Goal: Information Seeking & Learning: Learn about a topic

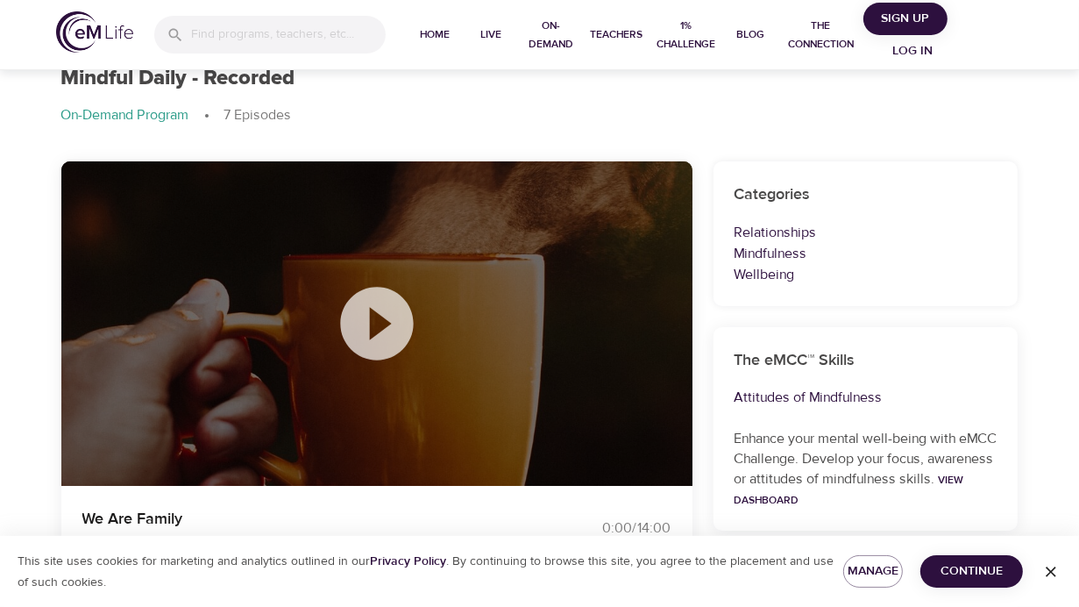
scroll to position [88, 0]
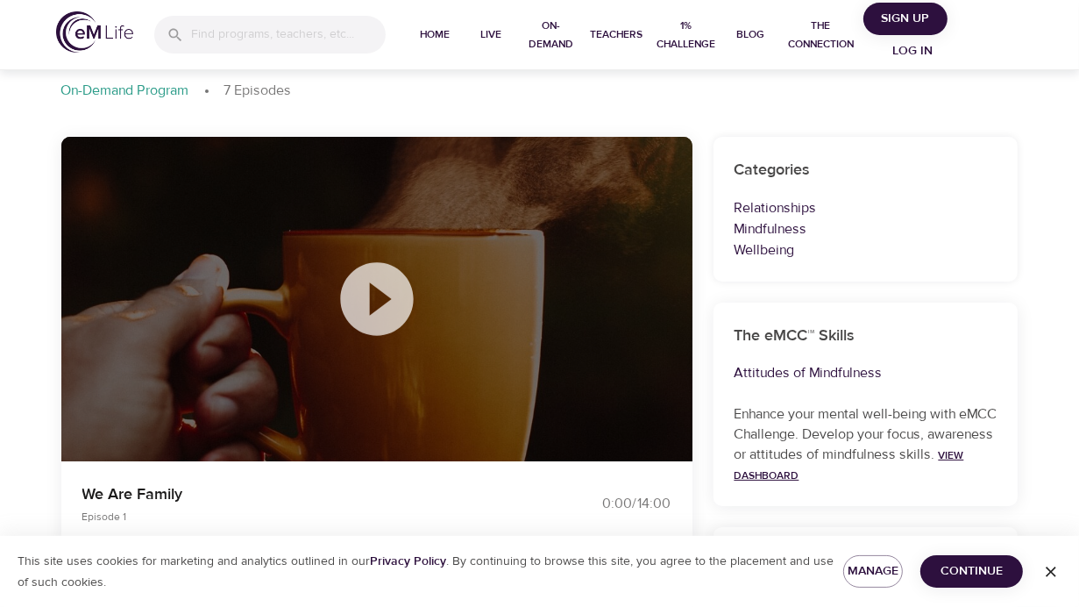
click at [809, 479] on link "View Dashboard" at bounding box center [850, 465] width 230 height 34
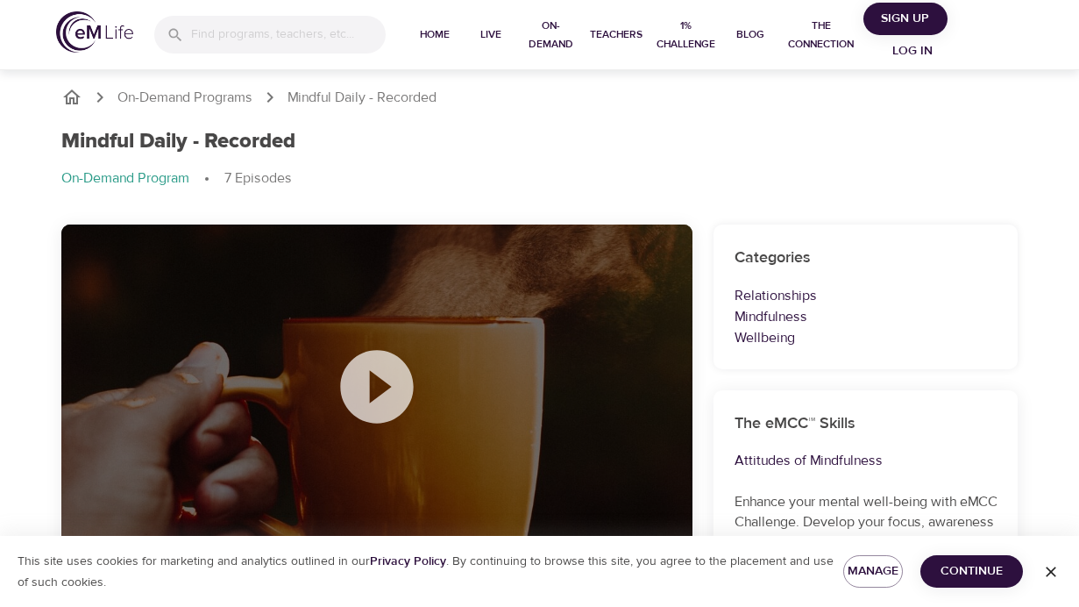
scroll to position [88, 0]
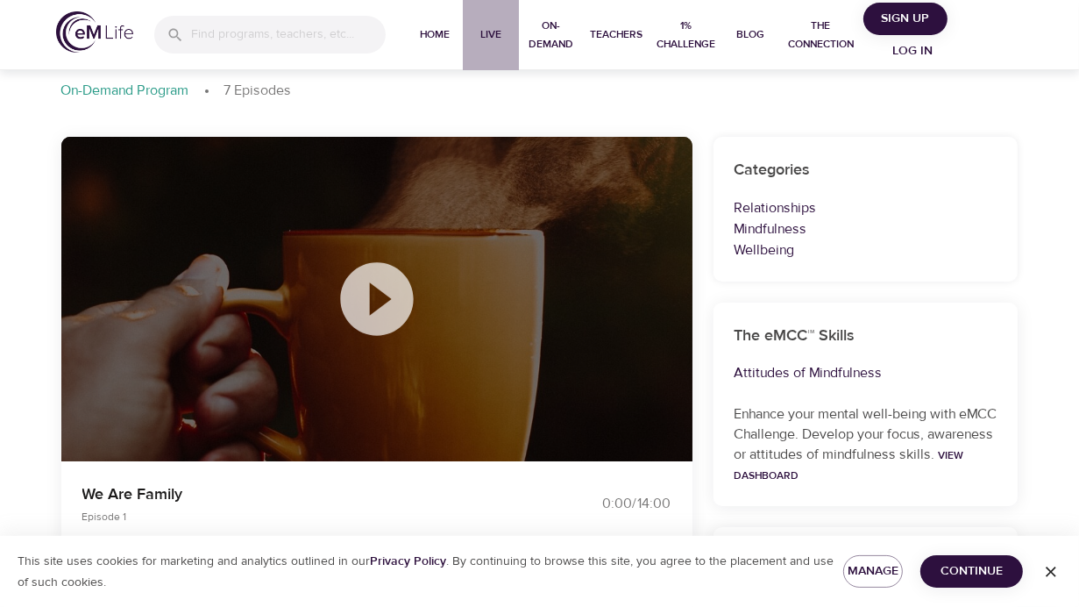
click at [495, 38] on span "Live" at bounding box center [491, 34] width 42 height 18
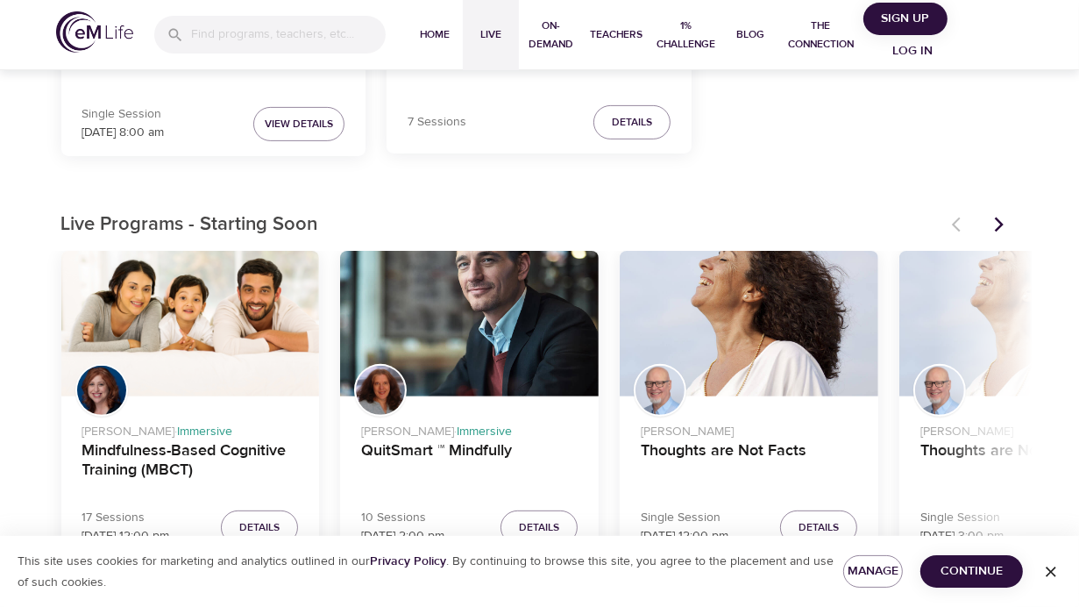
scroll to position [438, 0]
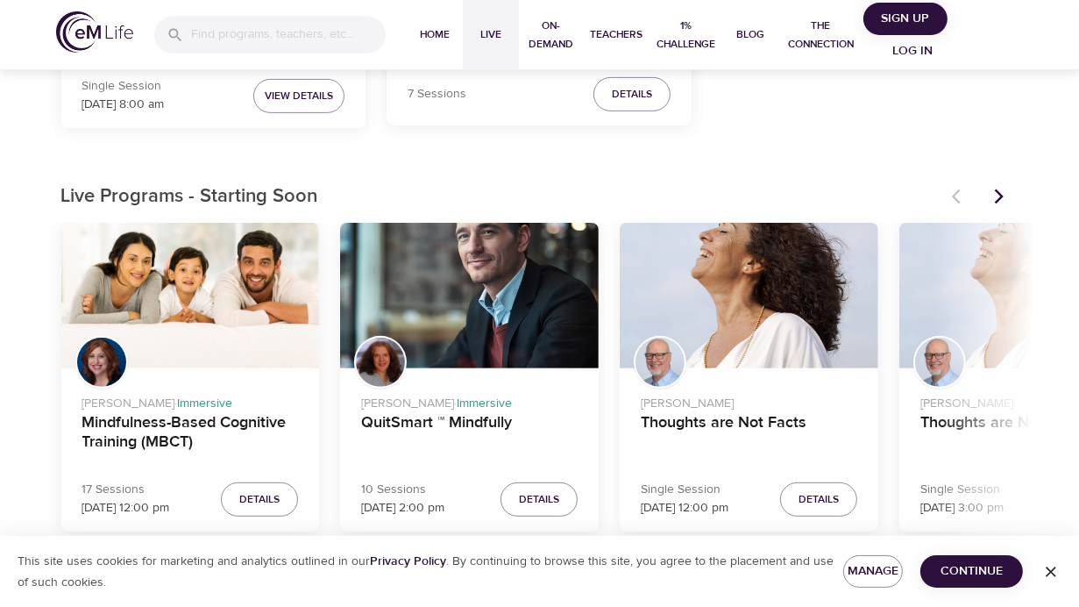
click at [1003, 199] on icon "Next items" at bounding box center [1000, 197] width 18 height 18
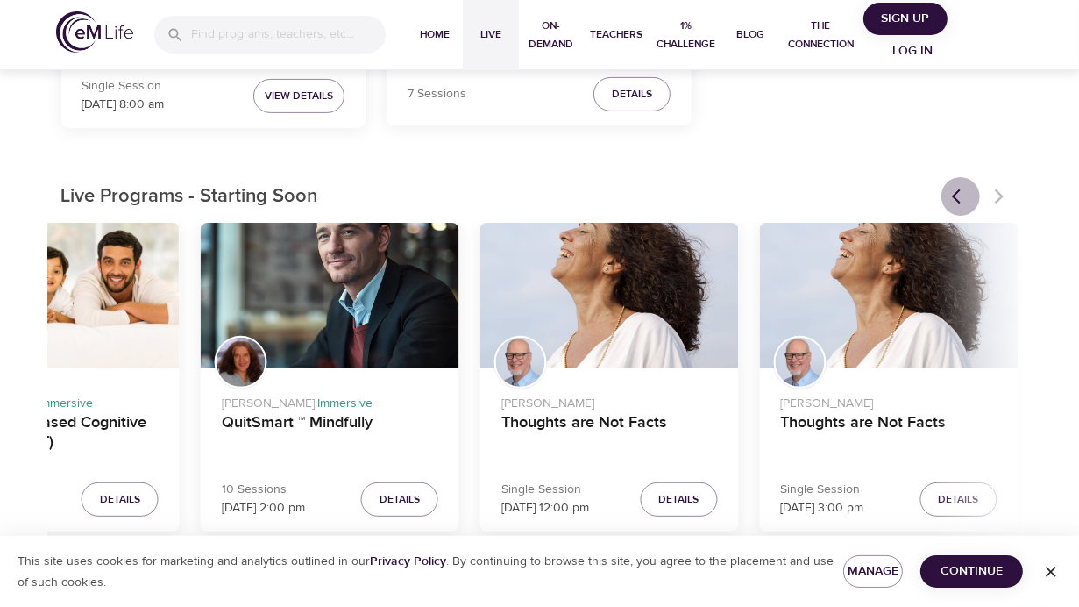
click at [958, 190] on icon "Previous items" at bounding box center [961, 197] width 18 height 18
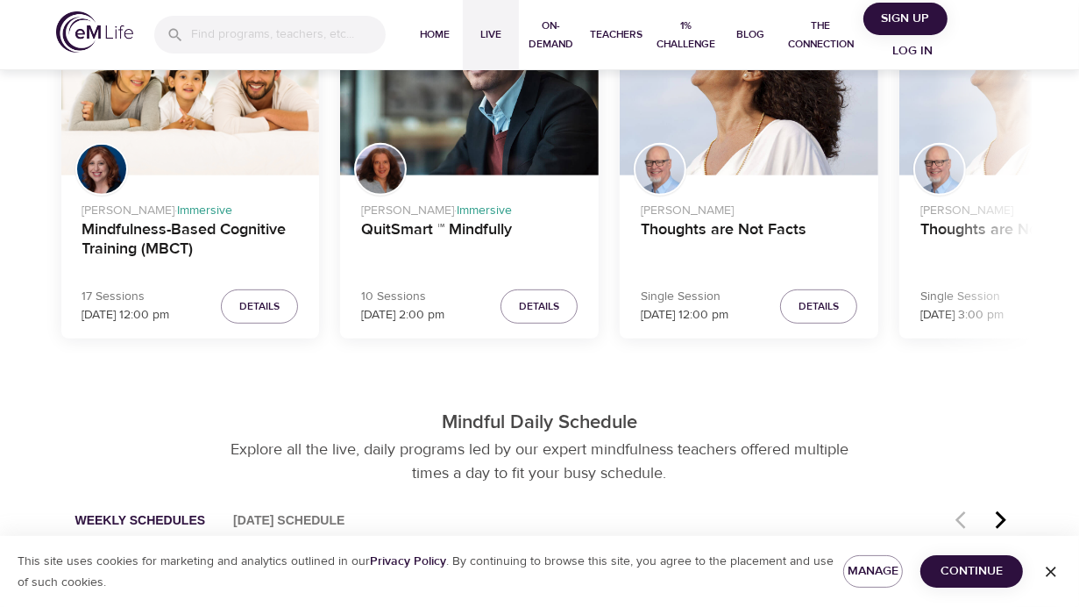
scroll to position [551, 0]
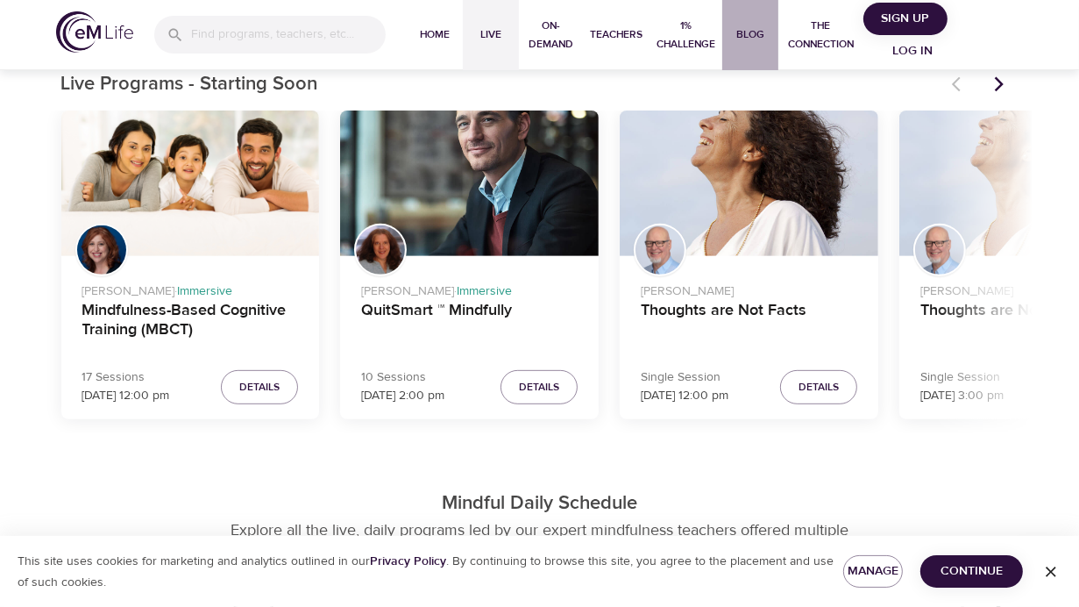
click at [744, 29] on span "Blog" at bounding box center [751, 34] width 42 height 18
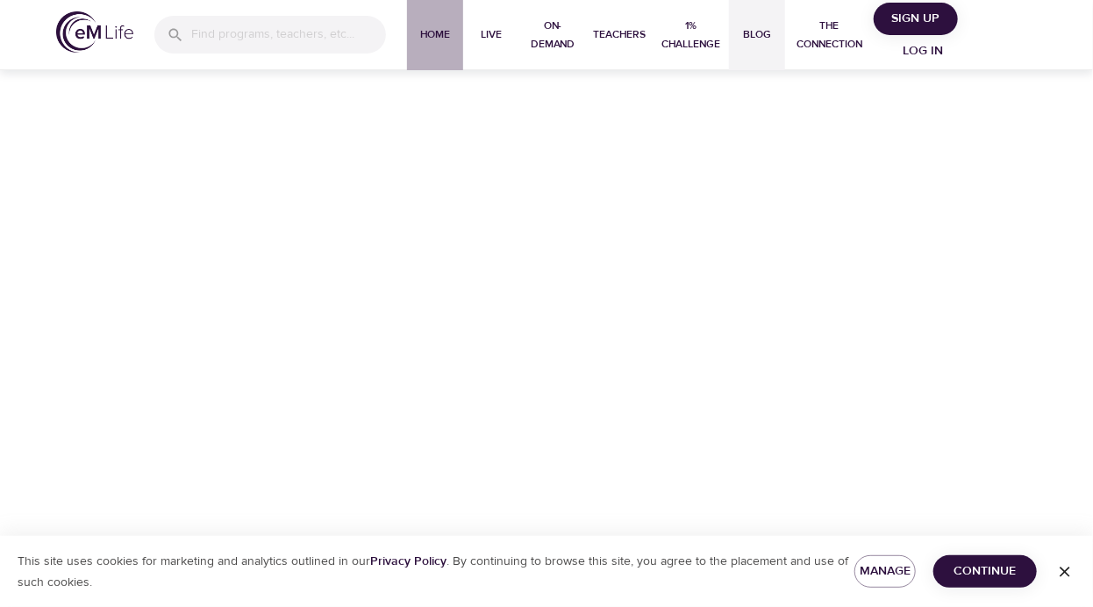
click at [439, 32] on span "Home" at bounding box center [435, 34] width 42 height 18
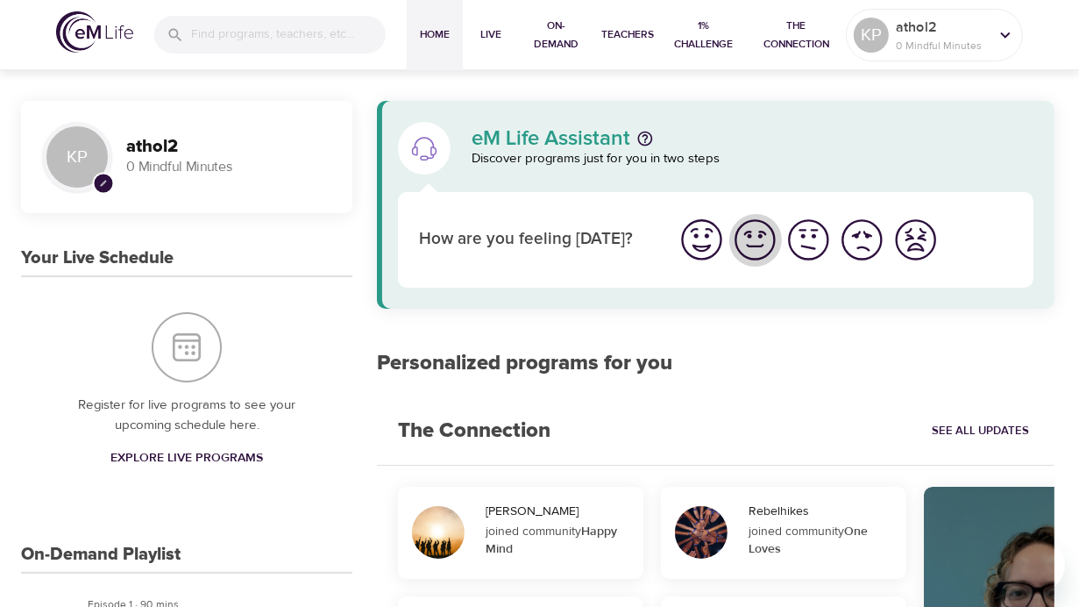
click at [751, 246] on img "I'm feeling good" at bounding box center [755, 240] width 48 height 48
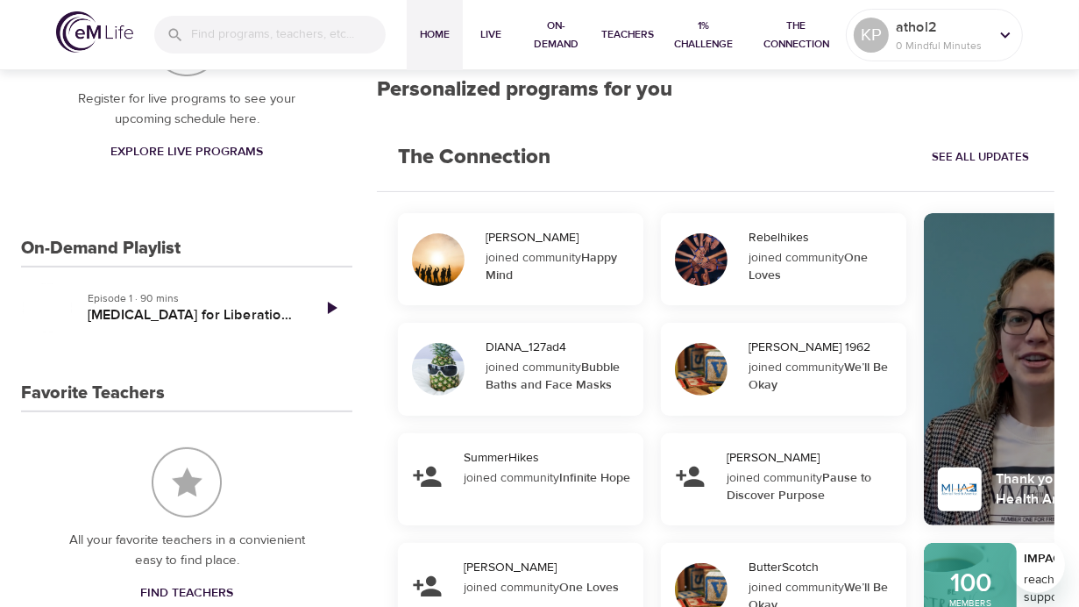
scroll to position [351, 0]
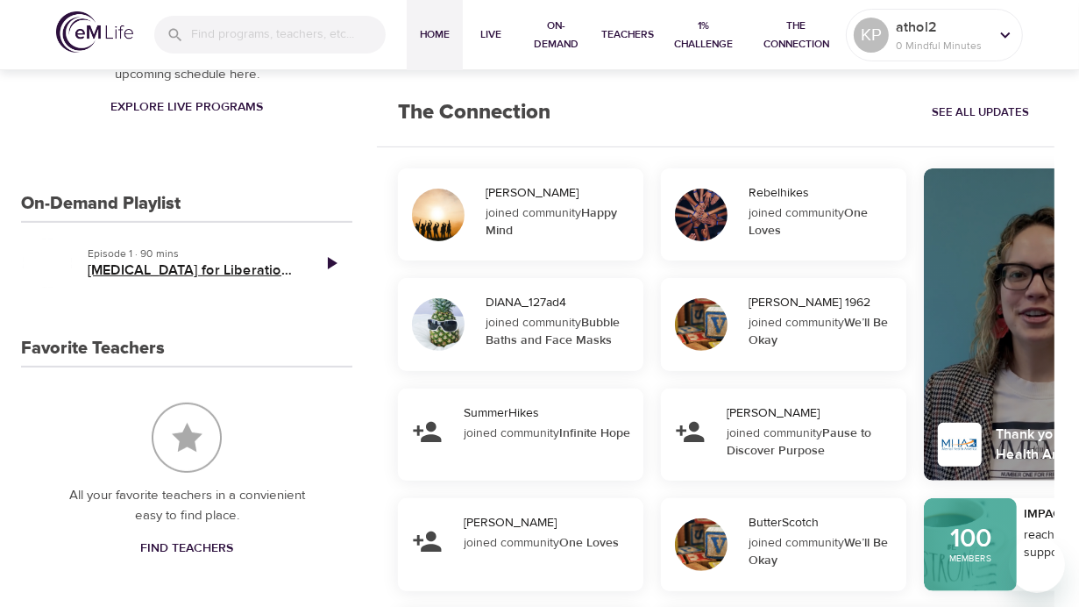
click at [256, 270] on h5 "[MEDICAL_DATA] for Liberation: An Ancient Practice from [GEOGRAPHIC_DATA], [GEO…" at bounding box center [192, 270] width 209 height 18
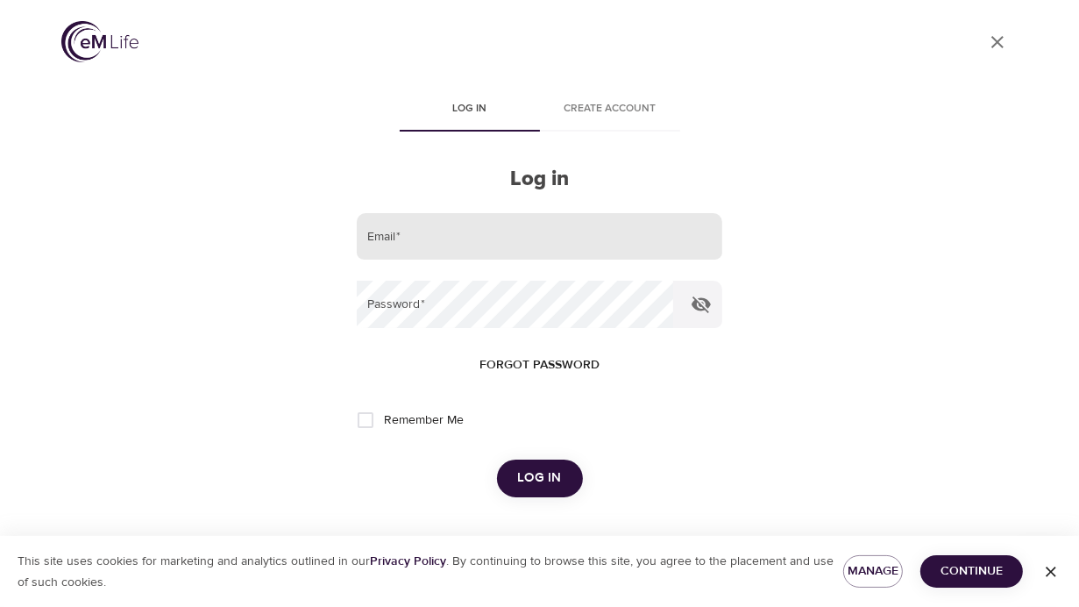
click at [431, 241] on input "email" at bounding box center [539, 236] width 365 height 47
type input "[EMAIL_ADDRESS][DOMAIN_NAME]"
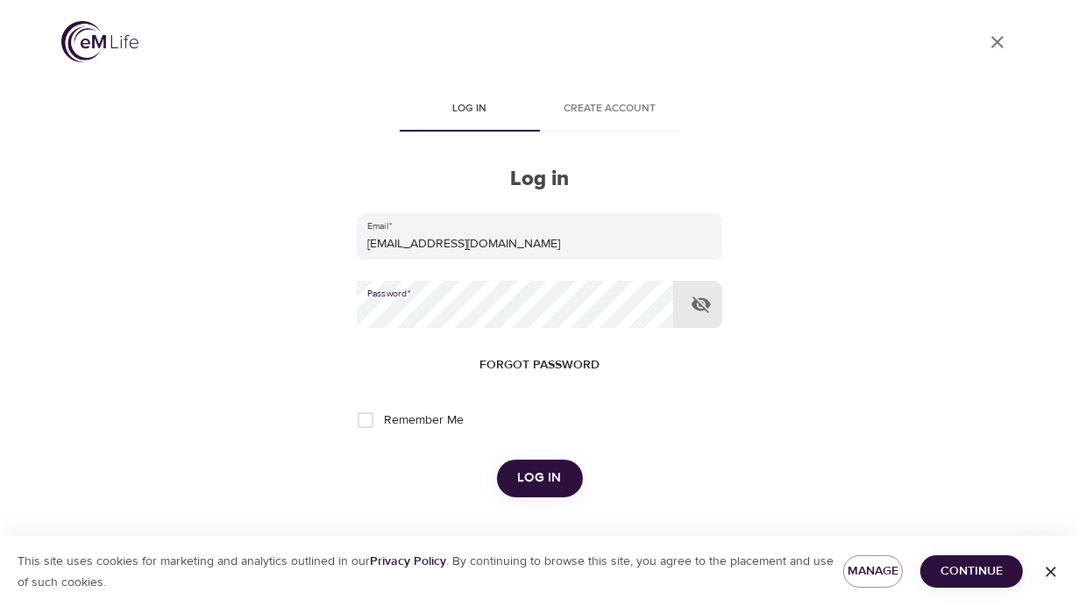
click at [530, 482] on span "Log in" at bounding box center [540, 478] width 44 height 23
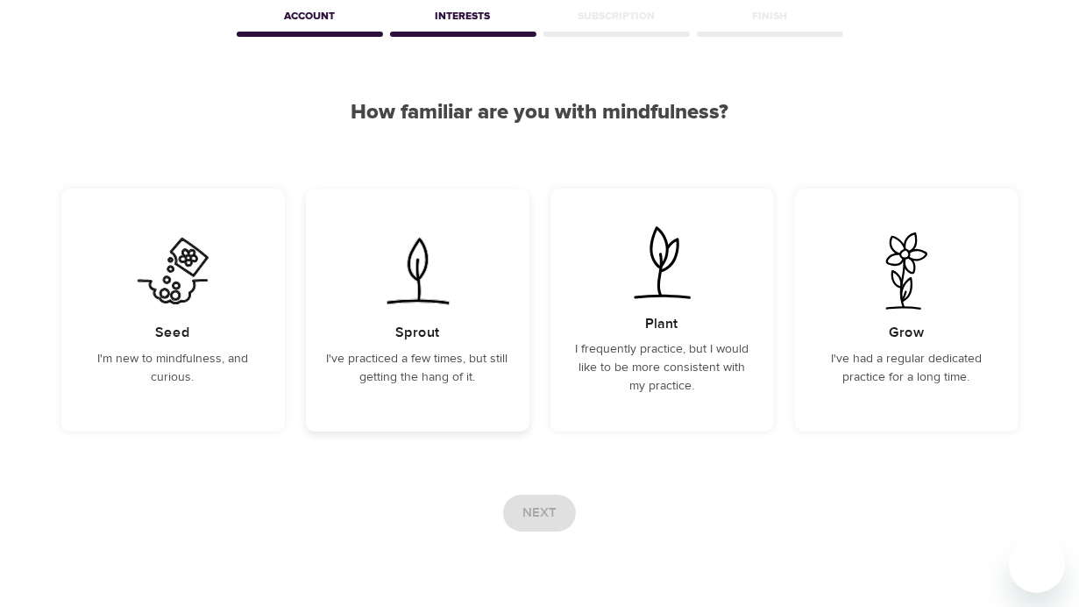
scroll to position [137, 0]
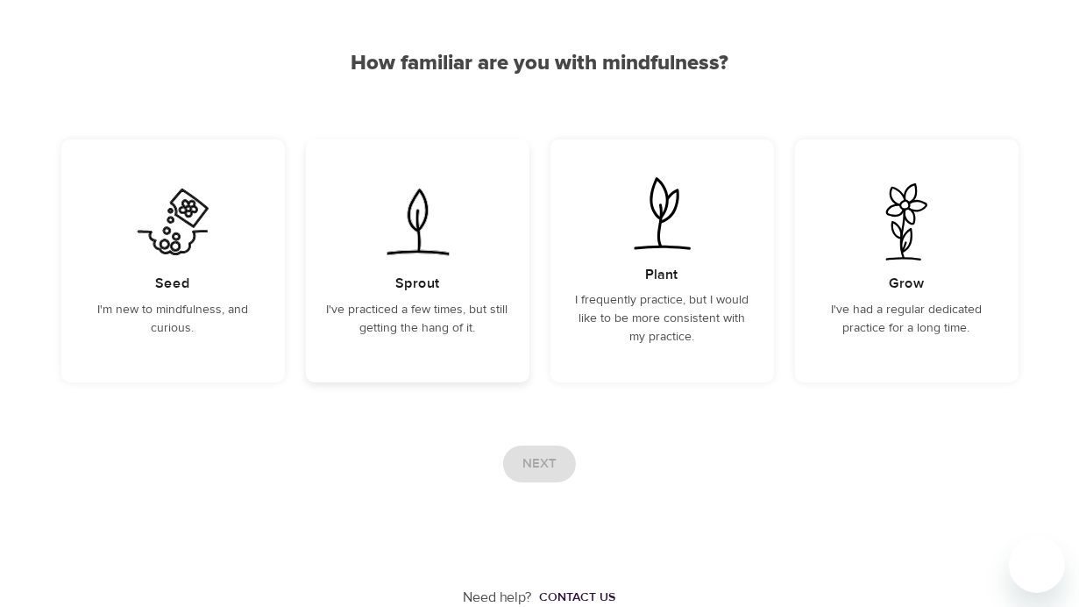
click at [413, 289] on h5 "Sprout" at bounding box center [417, 283] width 44 height 18
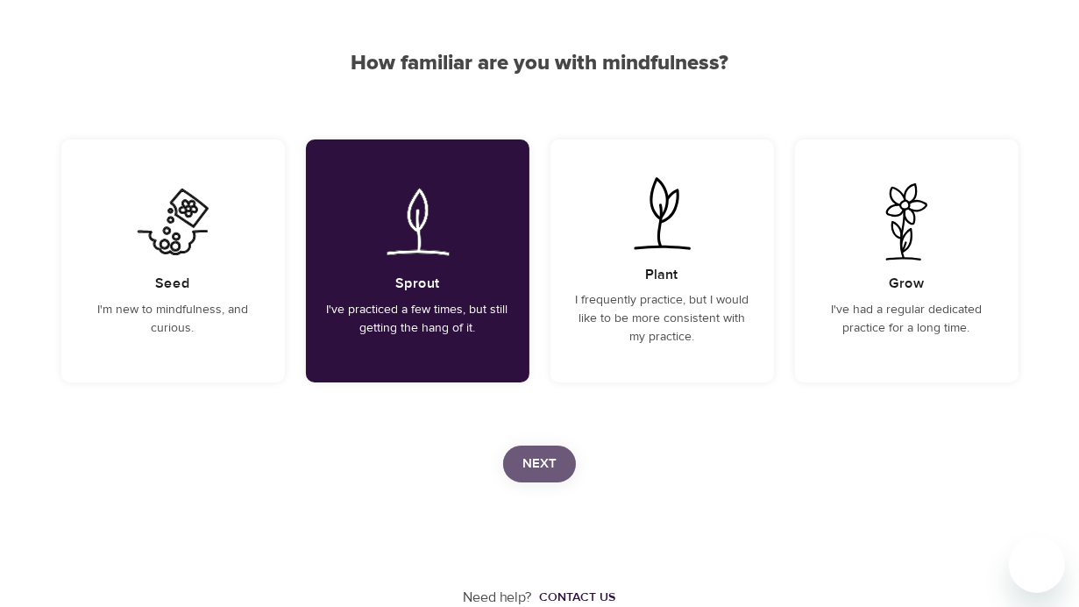
click at [549, 460] on span "Next" at bounding box center [540, 463] width 34 height 23
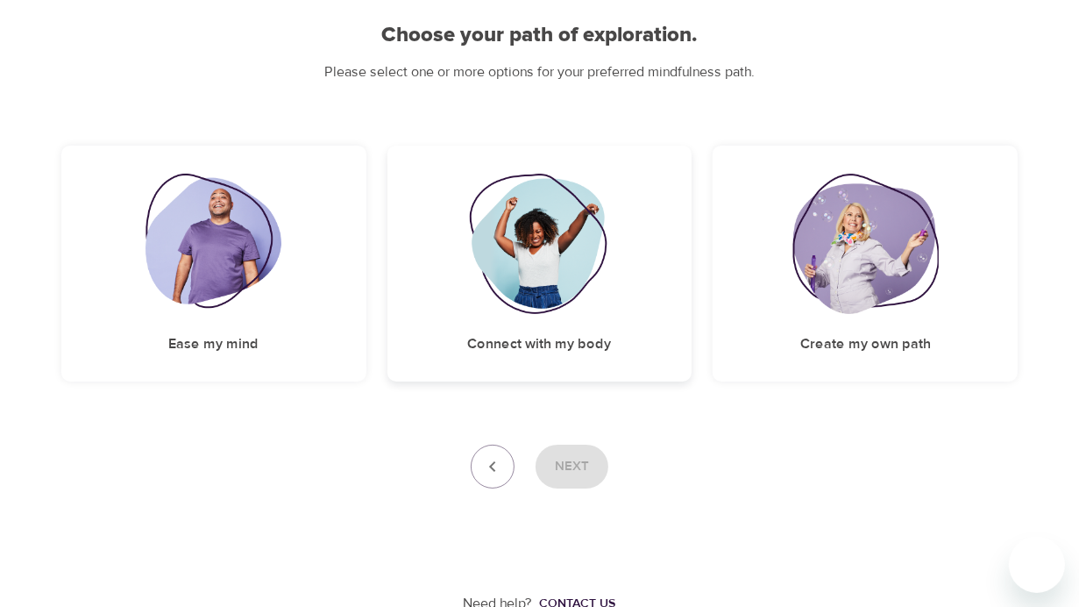
scroll to position [171, 0]
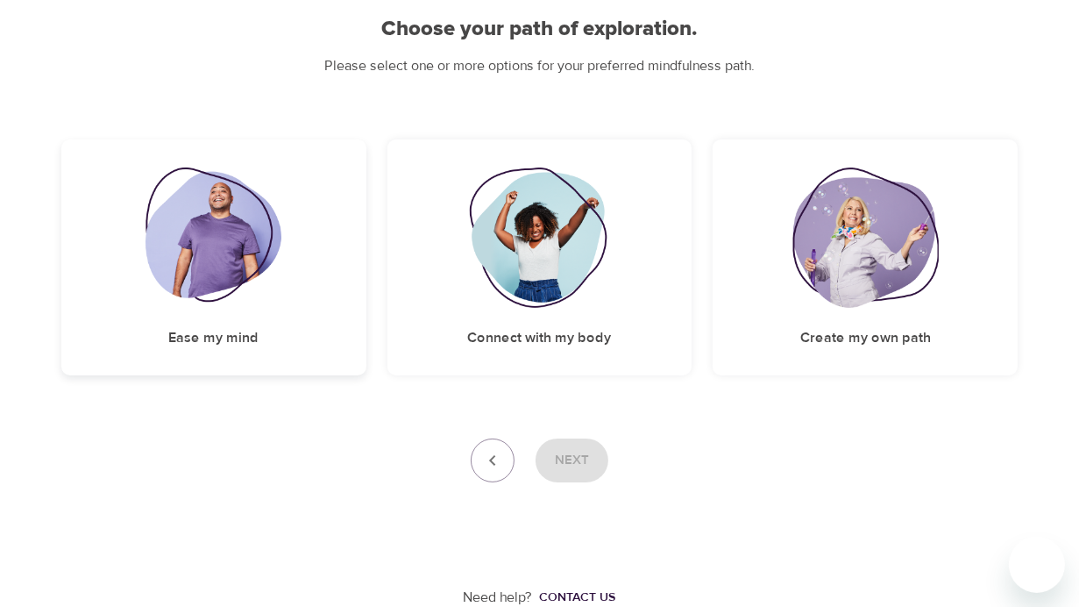
click at [239, 243] on img at bounding box center [214, 237] width 136 height 140
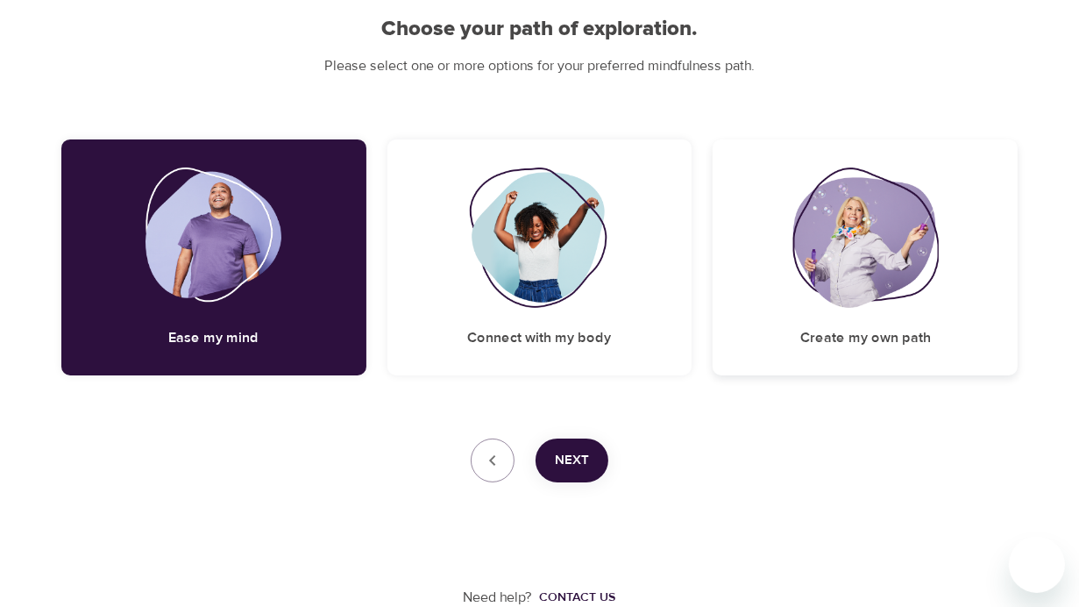
click at [802, 353] on div "Create my own path" at bounding box center [865, 257] width 305 height 236
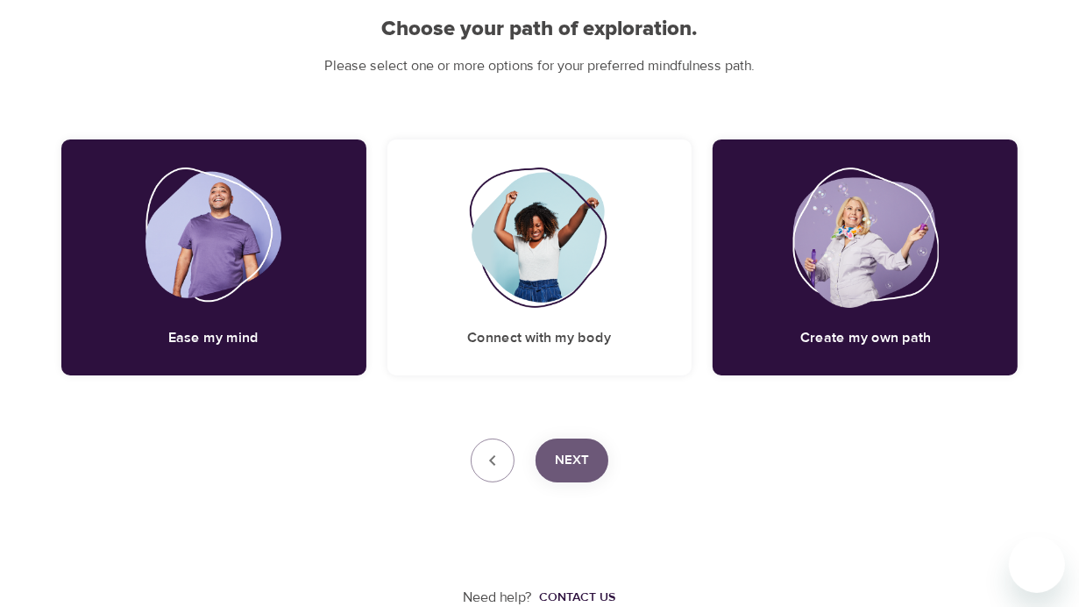
click at [580, 470] on span "Next" at bounding box center [572, 460] width 34 height 23
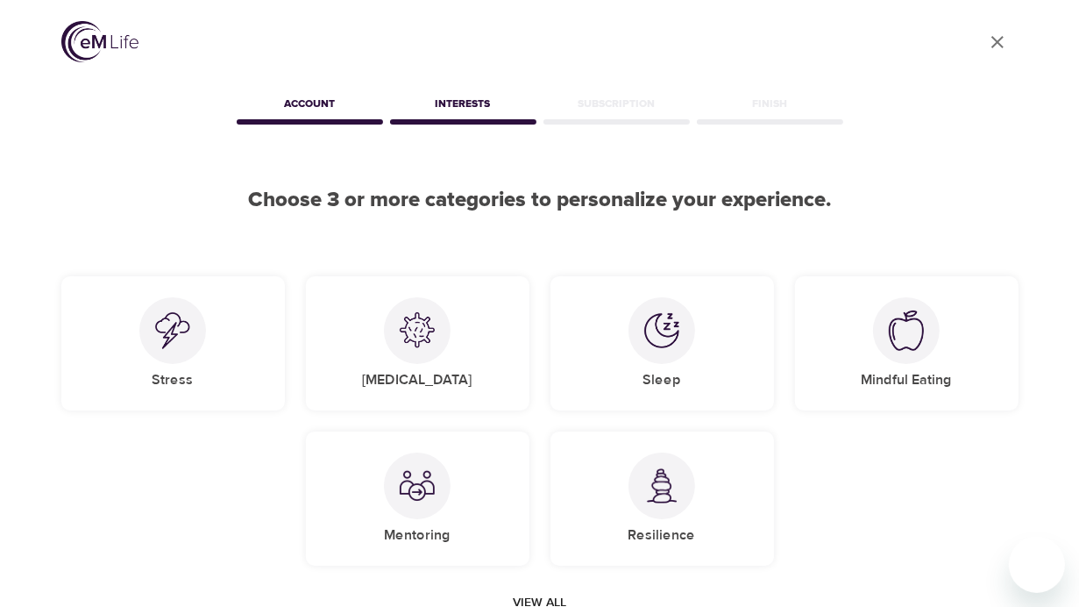
scroll to position [88, 0]
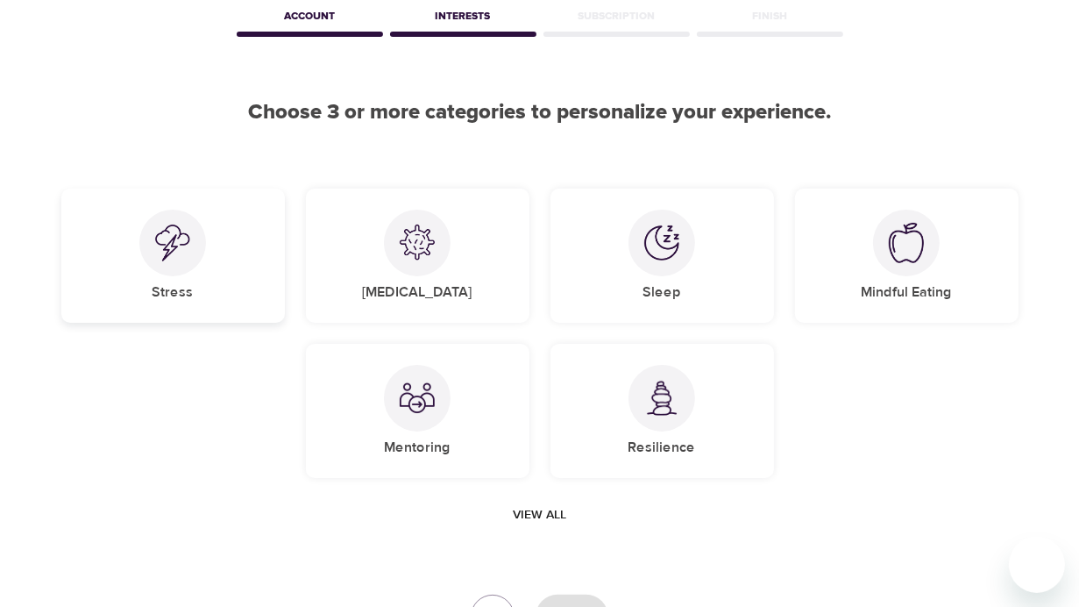
click at [197, 296] on div "Stress" at bounding box center [173, 256] width 224 height 134
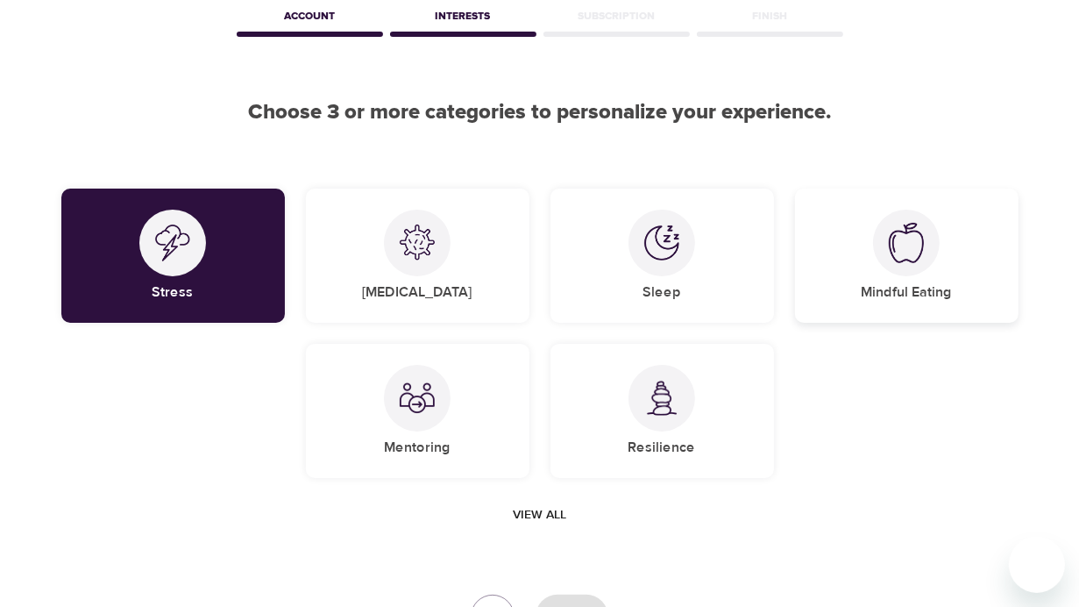
click at [901, 277] on div "Mindful Eating" at bounding box center [907, 256] width 224 height 134
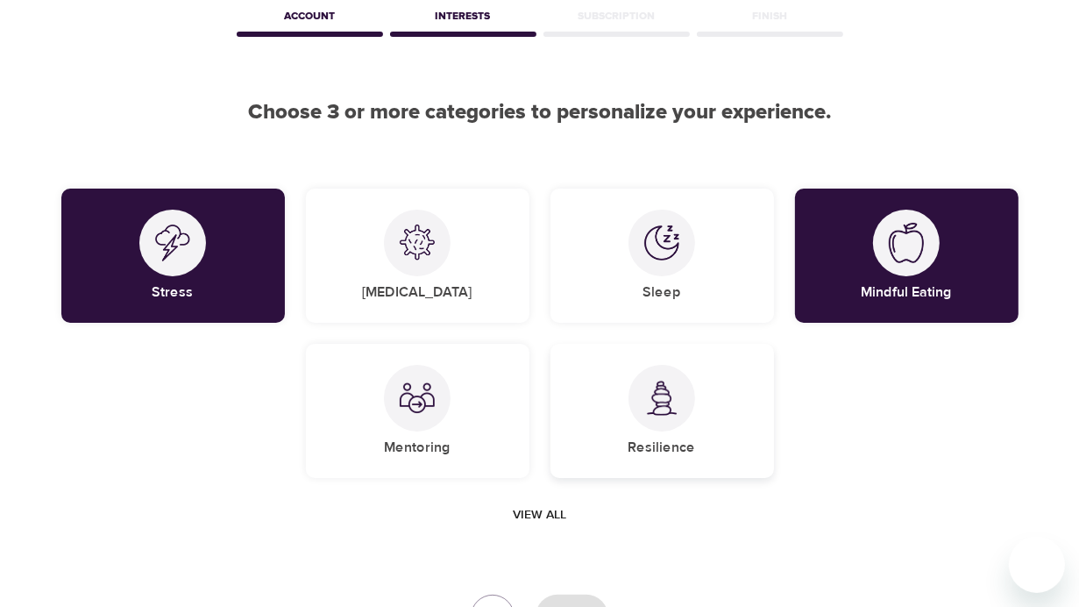
click at [656, 434] on div "Resilience" at bounding box center [663, 411] width 224 height 134
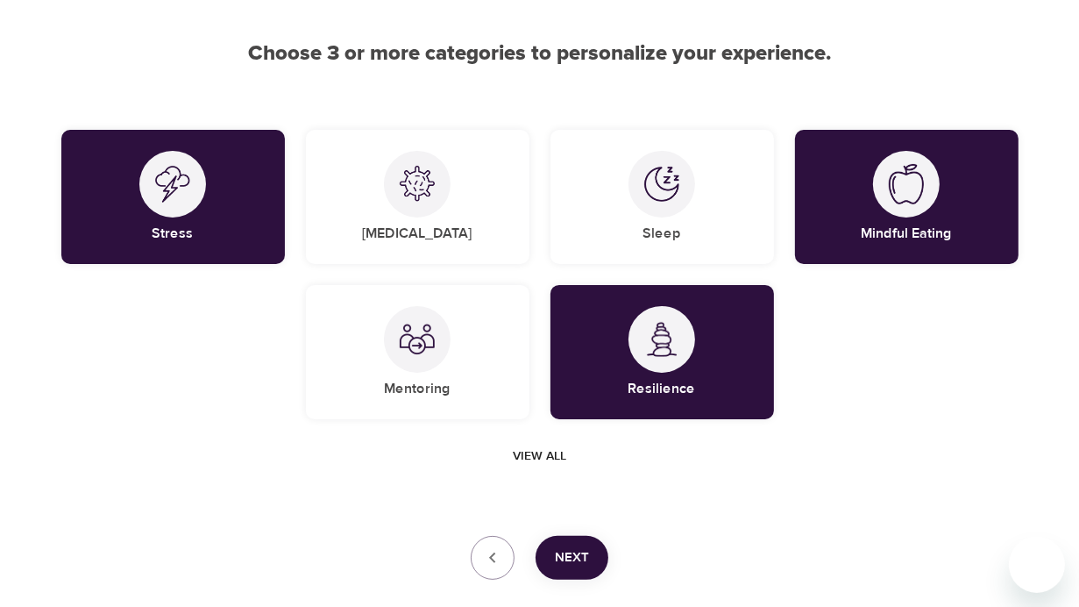
scroll to position [175, 0]
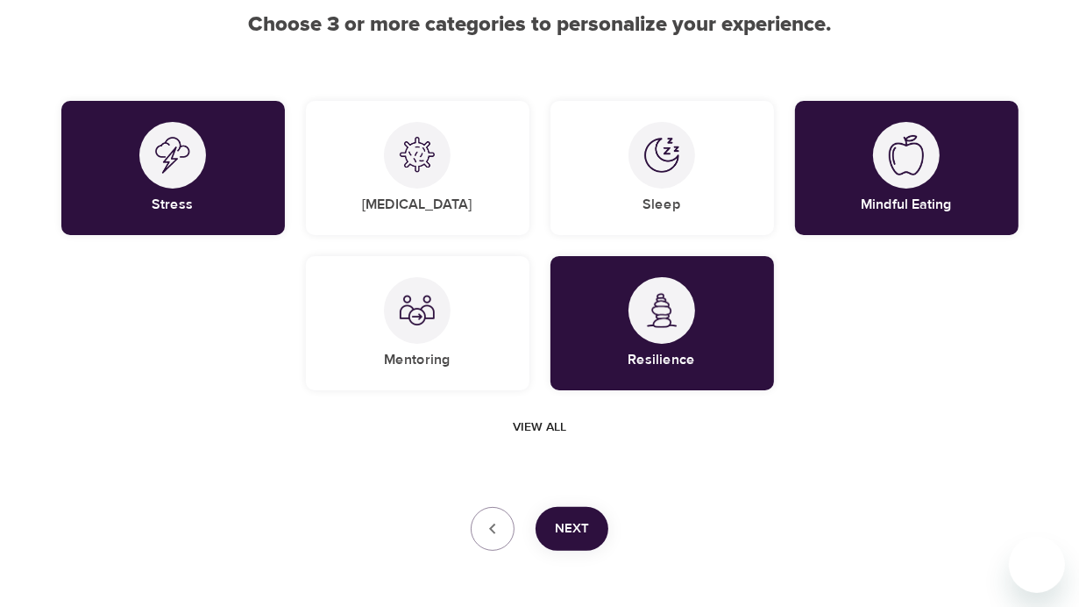
click at [579, 539] on span "Next" at bounding box center [572, 528] width 34 height 23
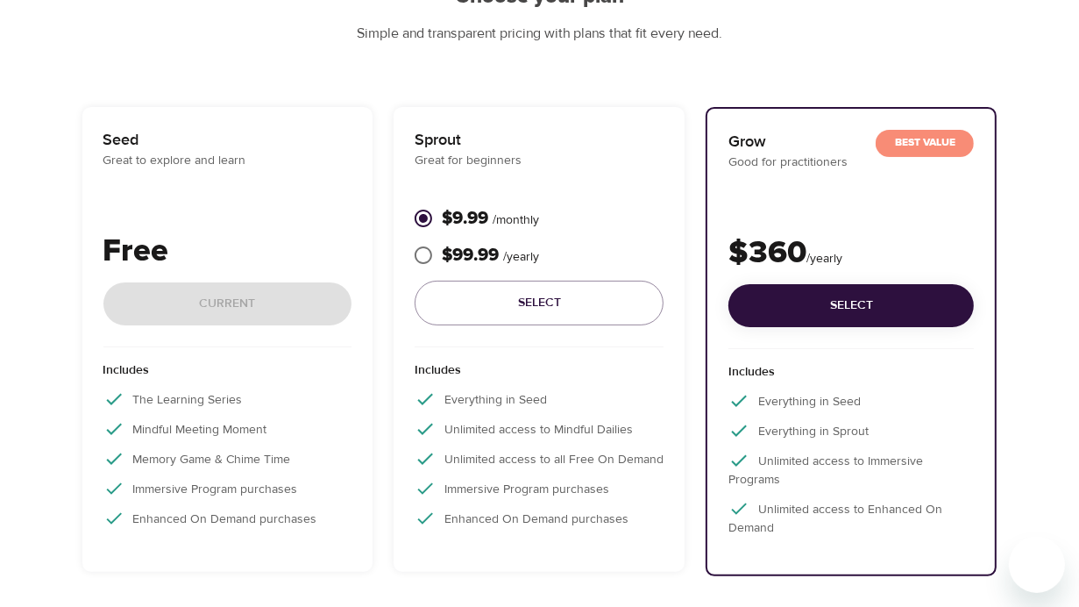
scroll to position [263, 0]
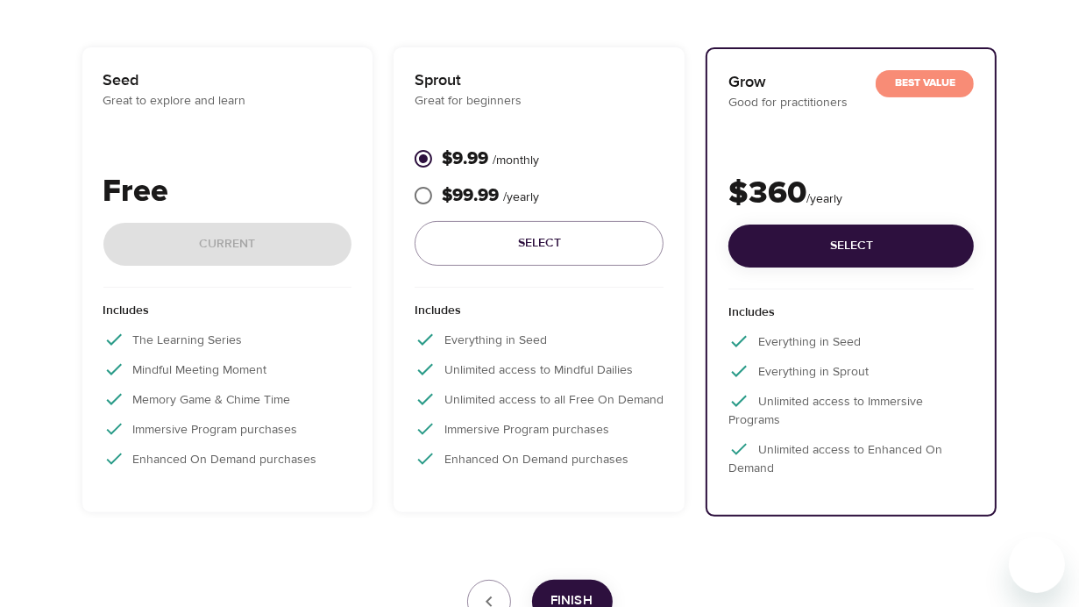
click at [228, 250] on div "Free Current" at bounding box center [227, 227] width 249 height 119
click at [207, 169] on p "Free" at bounding box center [227, 191] width 249 height 47
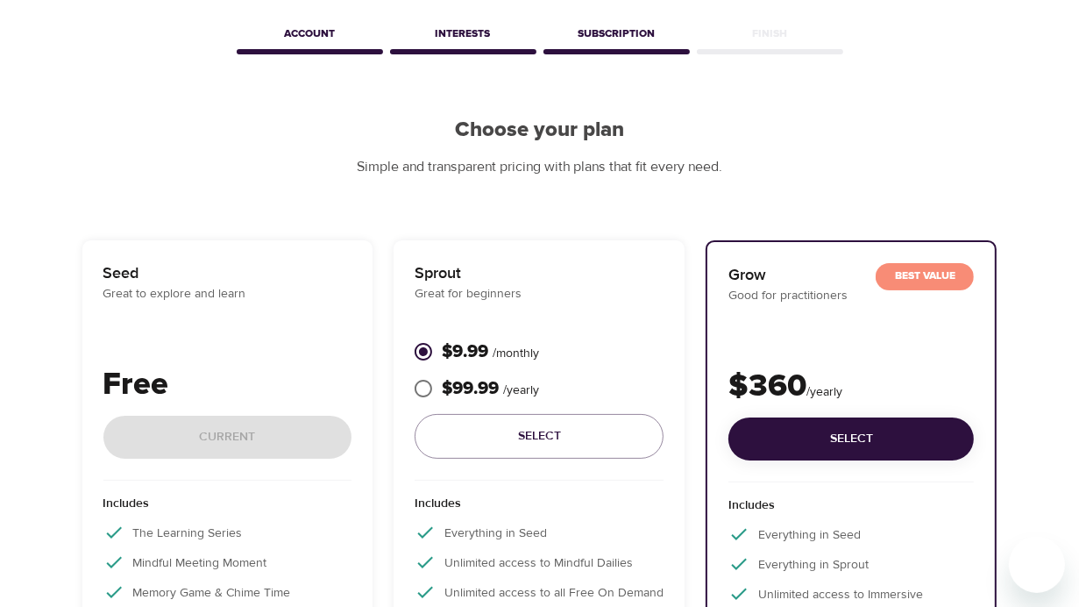
scroll to position [175, 0]
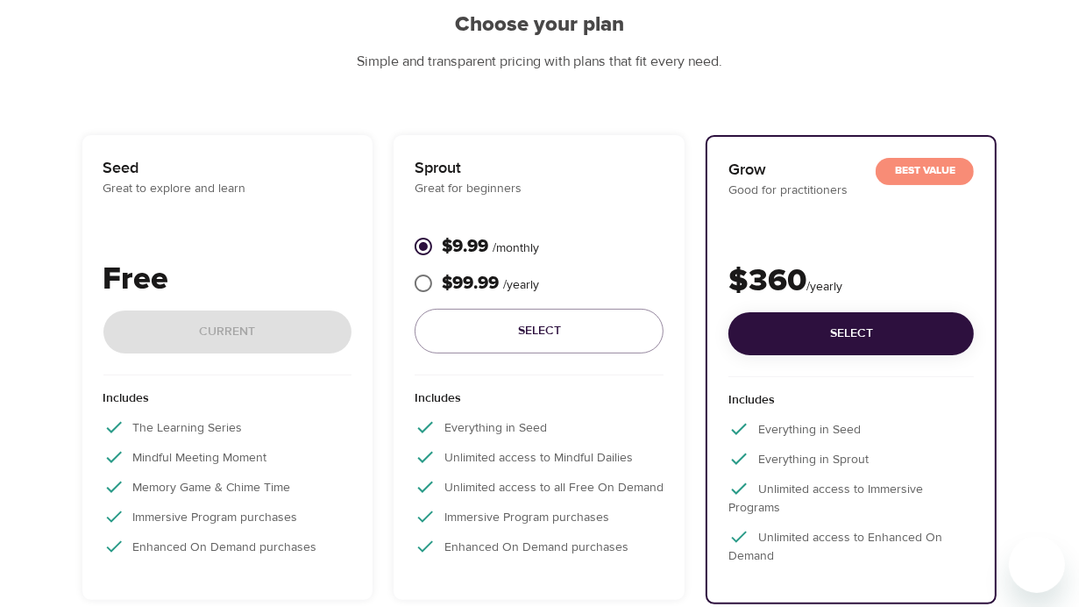
click at [139, 260] on p "Free" at bounding box center [227, 279] width 249 height 47
click at [143, 329] on div "Free Current" at bounding box center [227, 315] width 249 height 119
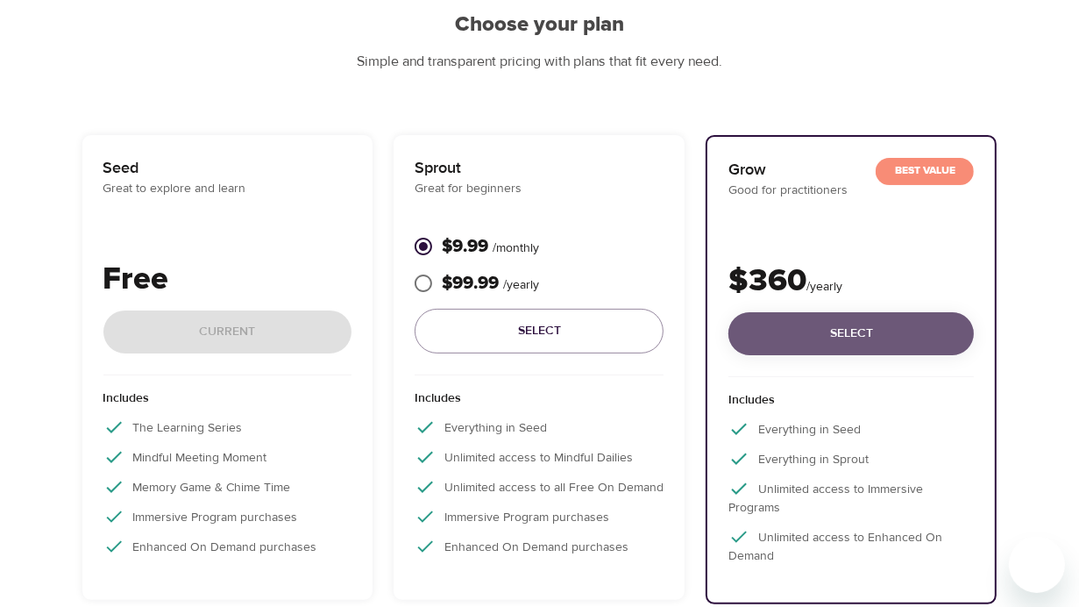
click at [750, 341] on span "Select" at bounding box center [851, 334] width 217 height 22
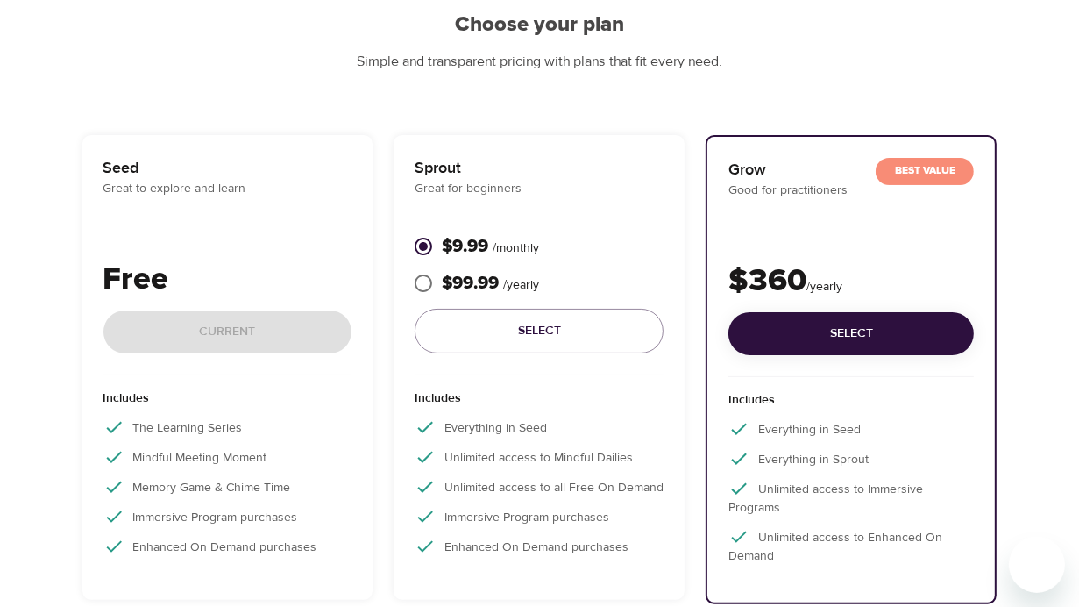
click at [222, 343] on div "Free Current" at bounding box center [227, 315] width 249 height 119
click at [221, 344] on div "Free Current" at bounding box center [227, 315] width 249 height 119
click at [203, 424] on p "The Learning Series" at bounding box center [227, 427] width 249 height 21
click at [137, 164] on p "Seed" at bounding box center [227, 168] width 249 height 24
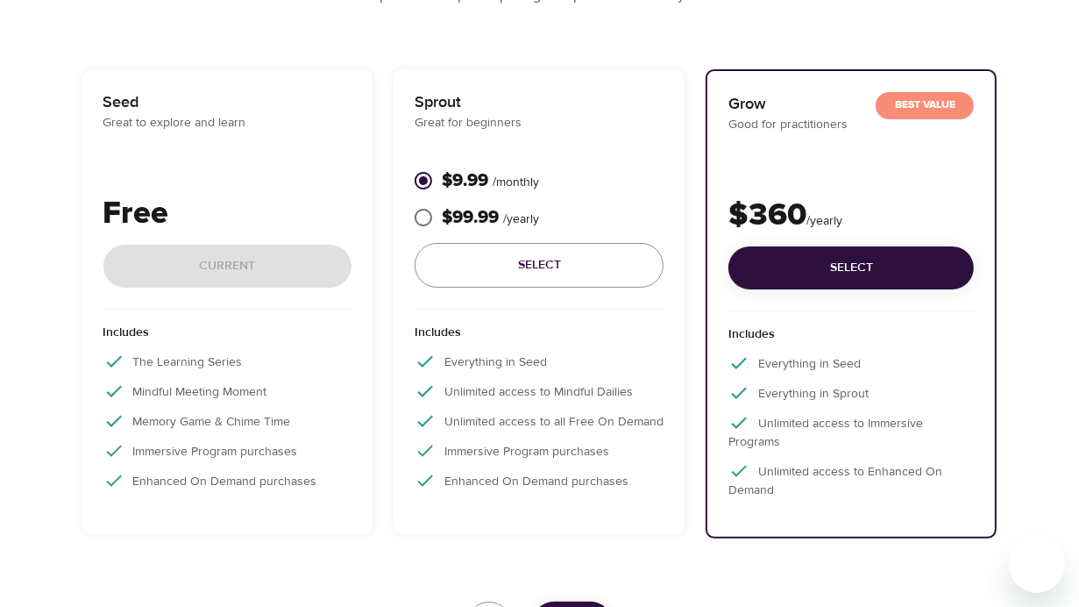
scroll to position [403, 0]
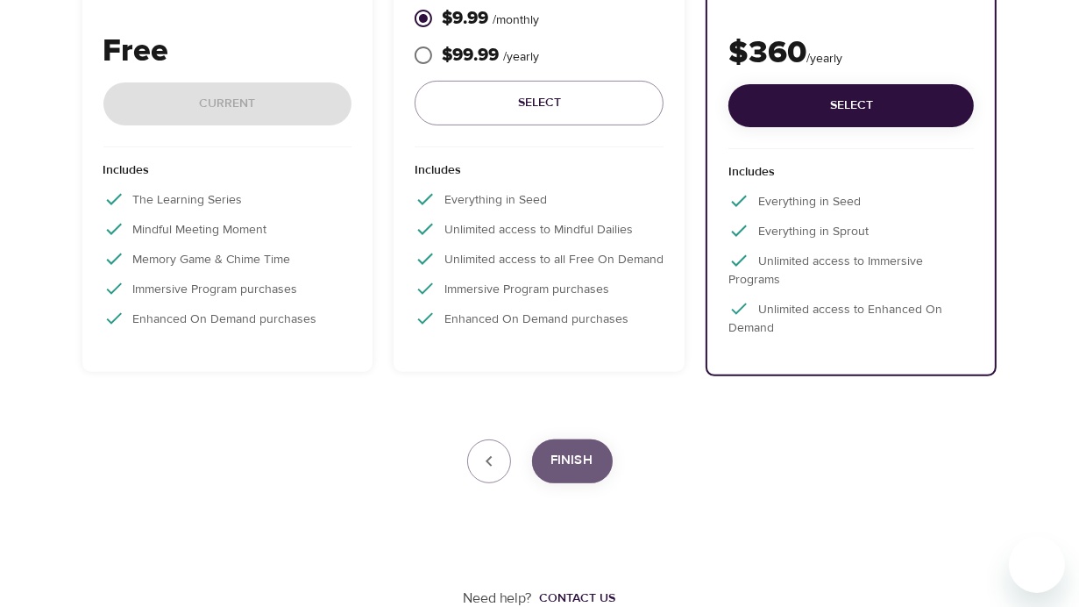
click at [578, 480] on button "Finish" at bounding box center [572, 461] width 81 height 44
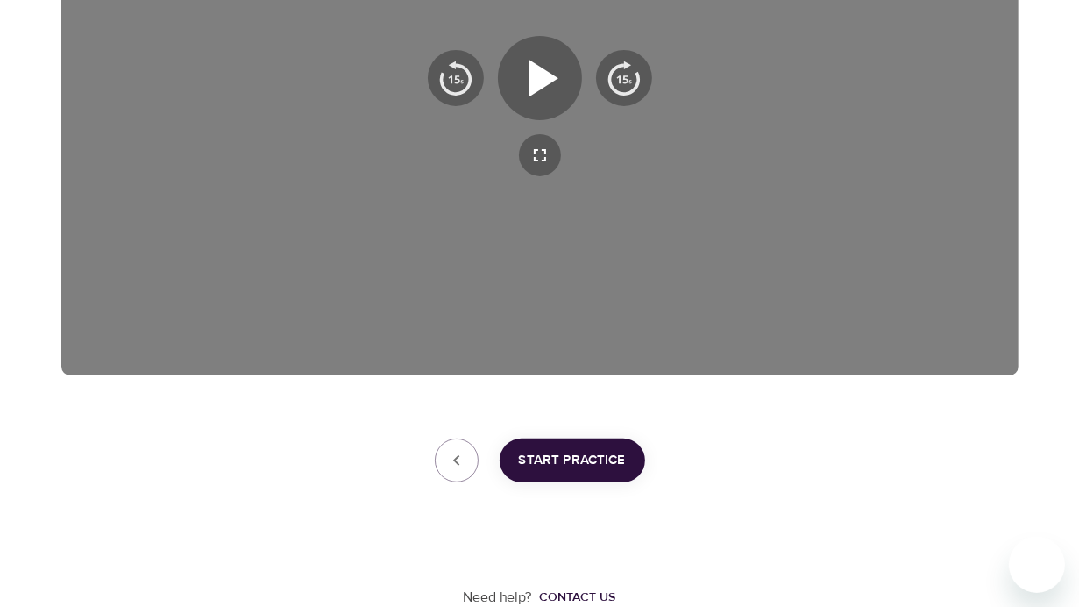
click at [593, 460] on span "Start Practice" at bounding box center [572, 460] width 107 height 23
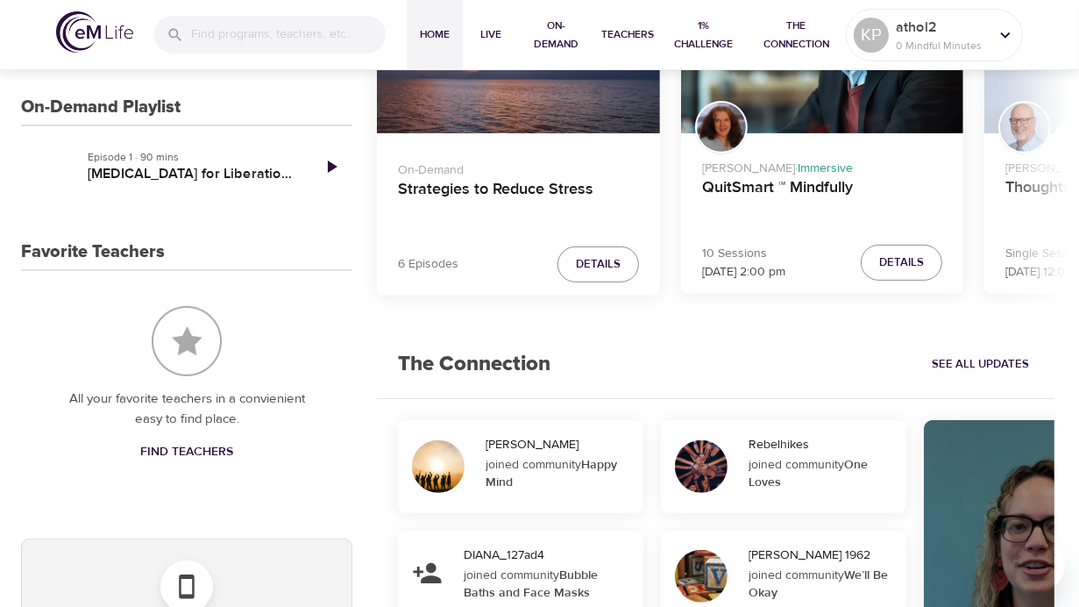
scroll to position [279, 0]
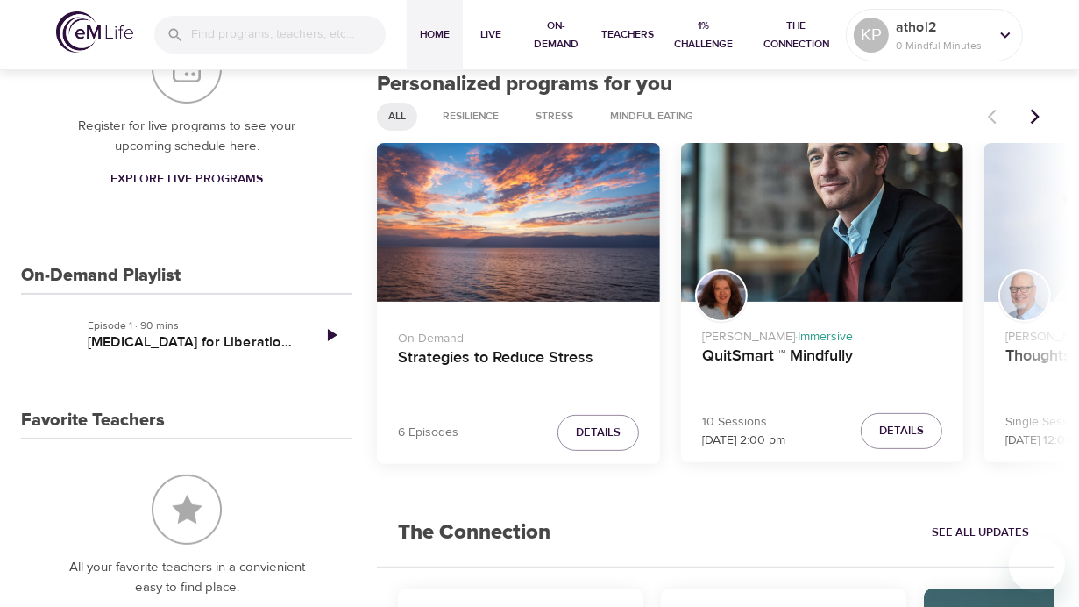
click at [1039, 119] on icon "Next items" at bounding box center [1036, 117] width 18 height 18
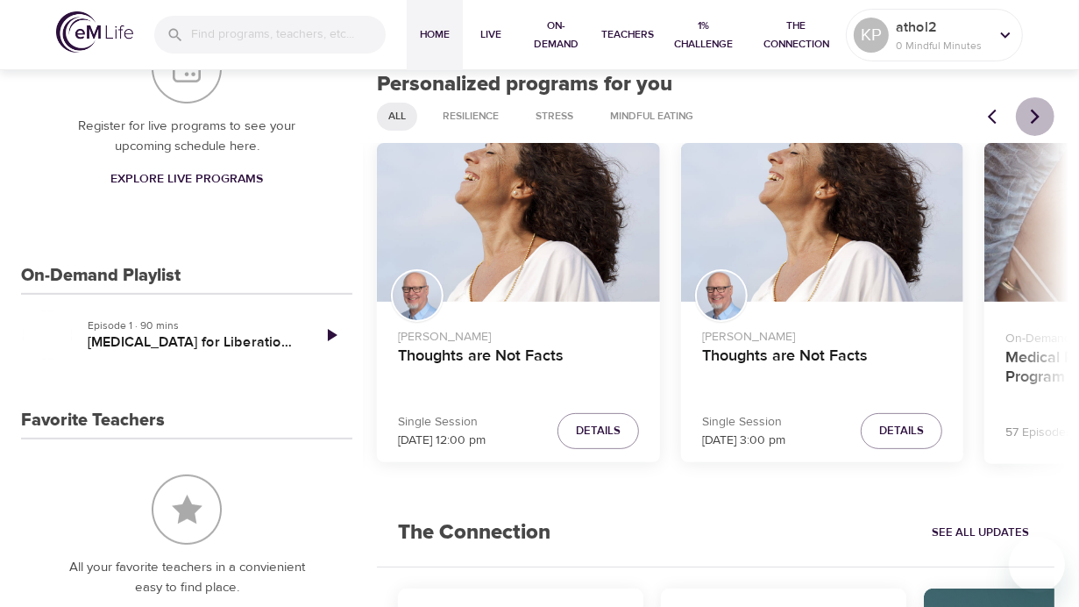
click at [1039, 119] on icon "Next items" at bounding box center [1036, 117] width 18 height 18
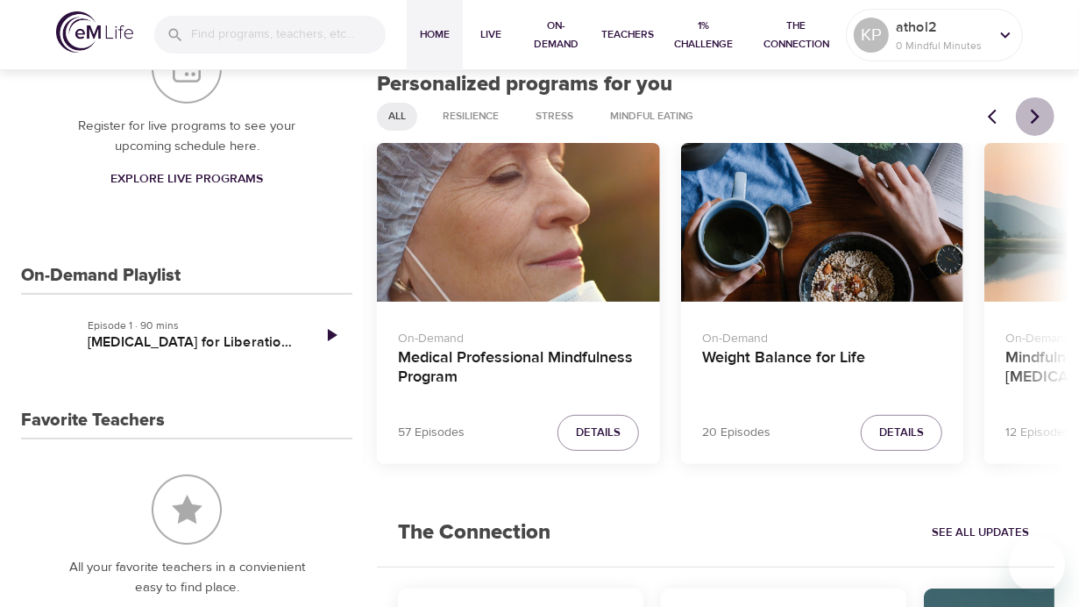
click at [1039, 119] on icon "Next items" at bounding box center [1036, 117] width 18 height 18
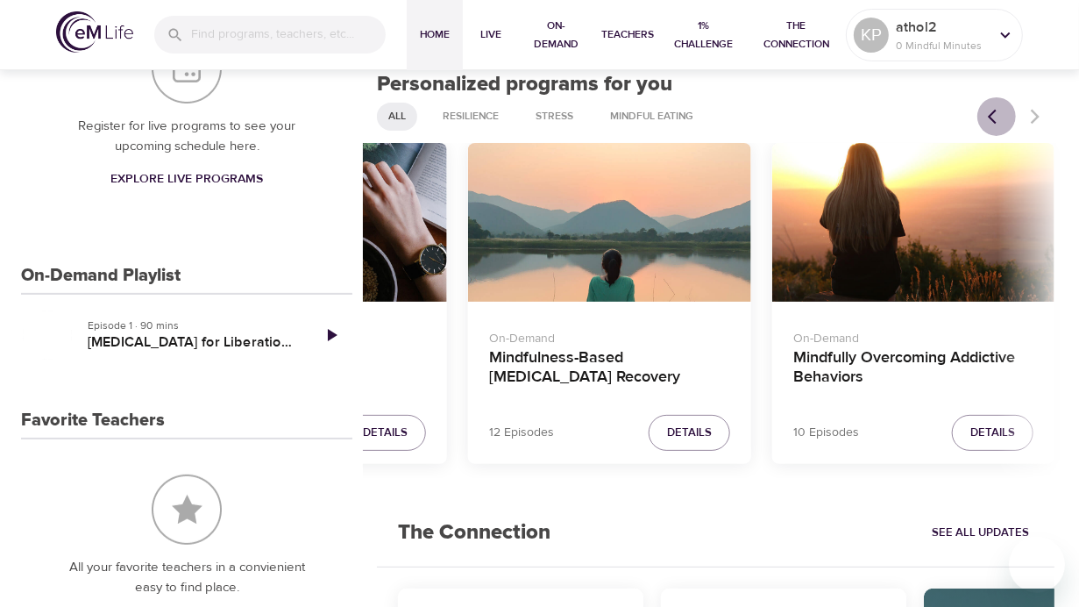
click at [986, 118] on button "Previous items" at bounding box center [997, 116] width 39 height 39
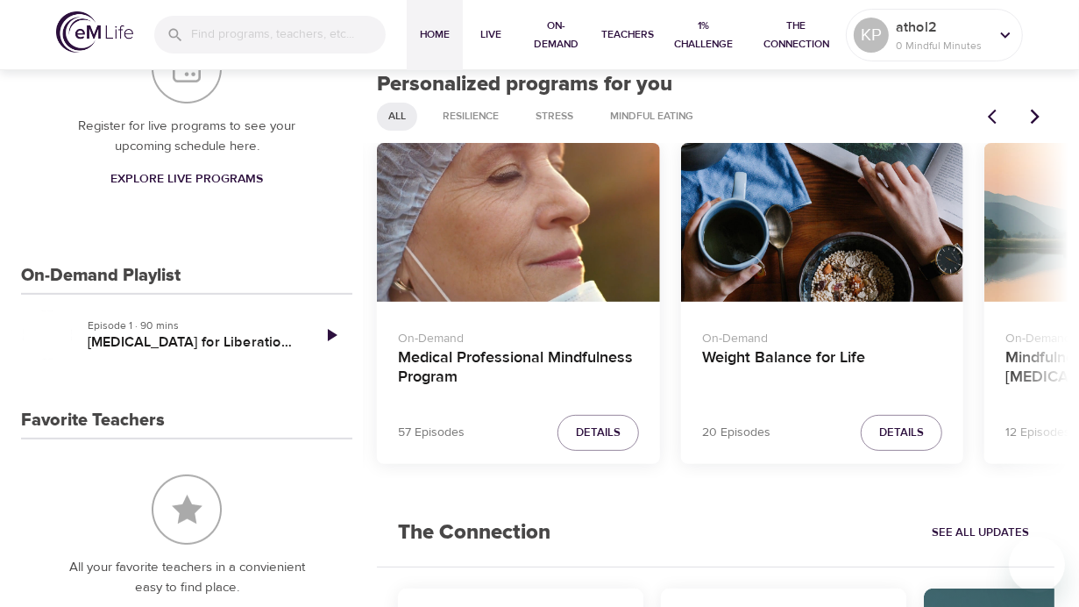
click at [986, 118] on button "Previous items" at bounding box center [997, 116] width 39 height 39
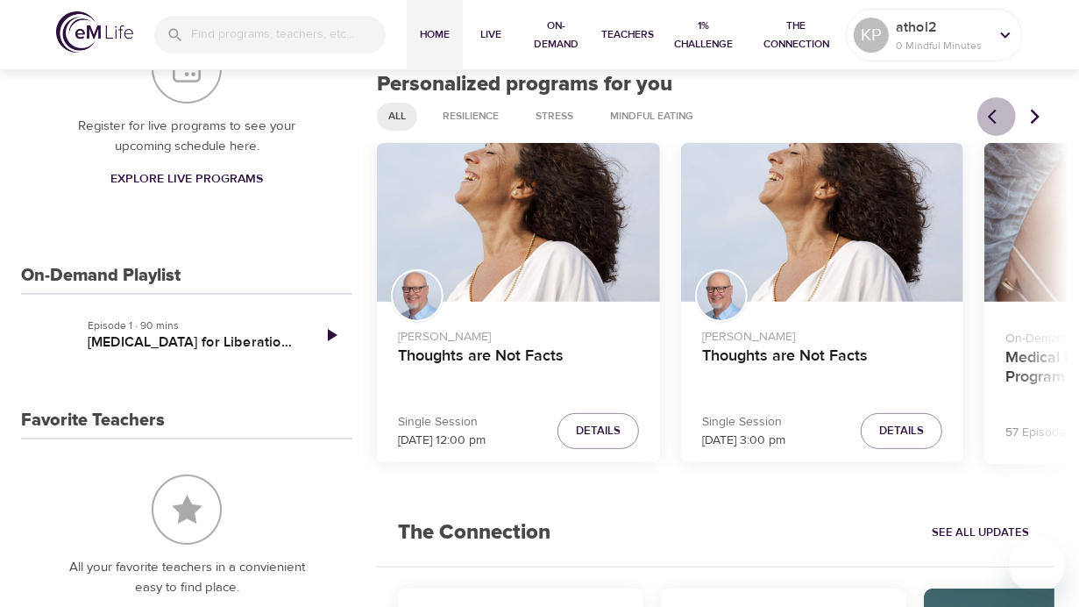
click at [986, 118] on button "Previous items" at bounding box center [997, 116] width 39 height 39
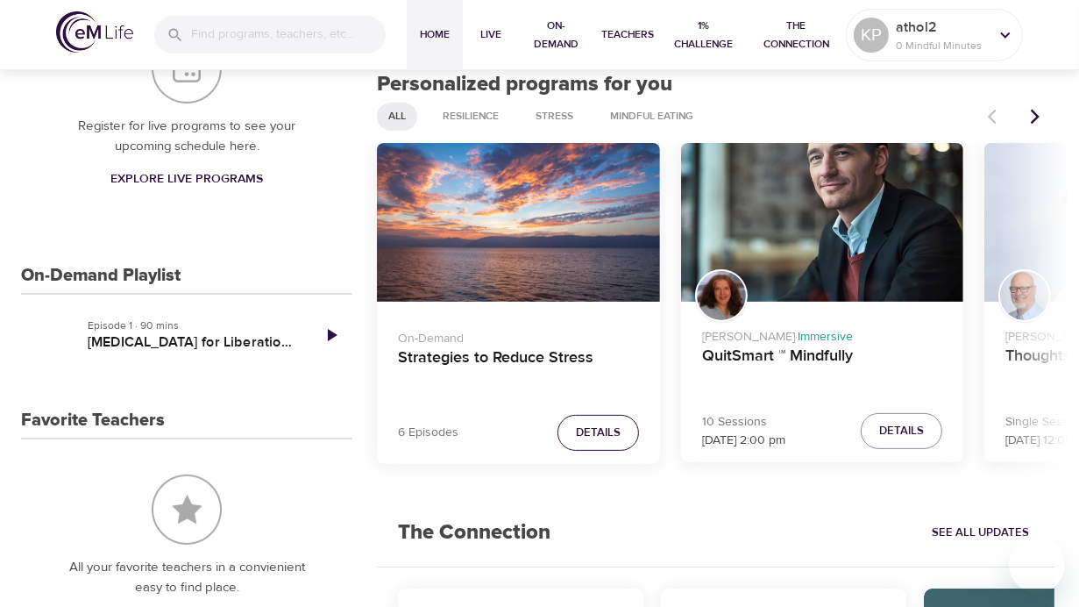
click at [591, 428] on span "Details" at bounding box center [598, 433] width 45 height 20
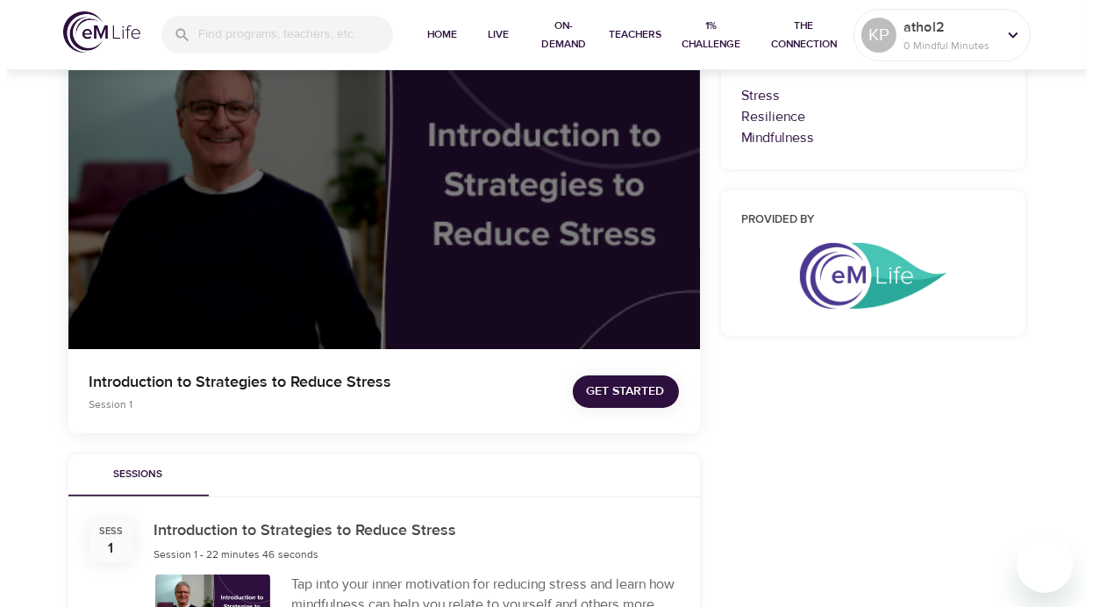
scroll to position [279, 0]
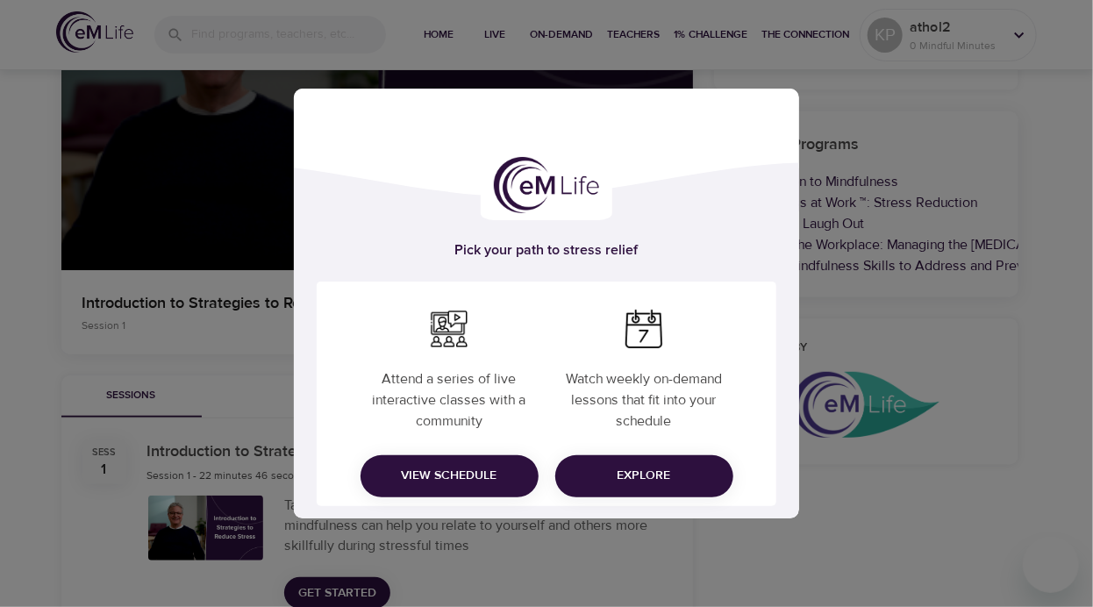
click at [458, 472] on span "View Schedule" at bounding box center [449, 476] width 150 height 22
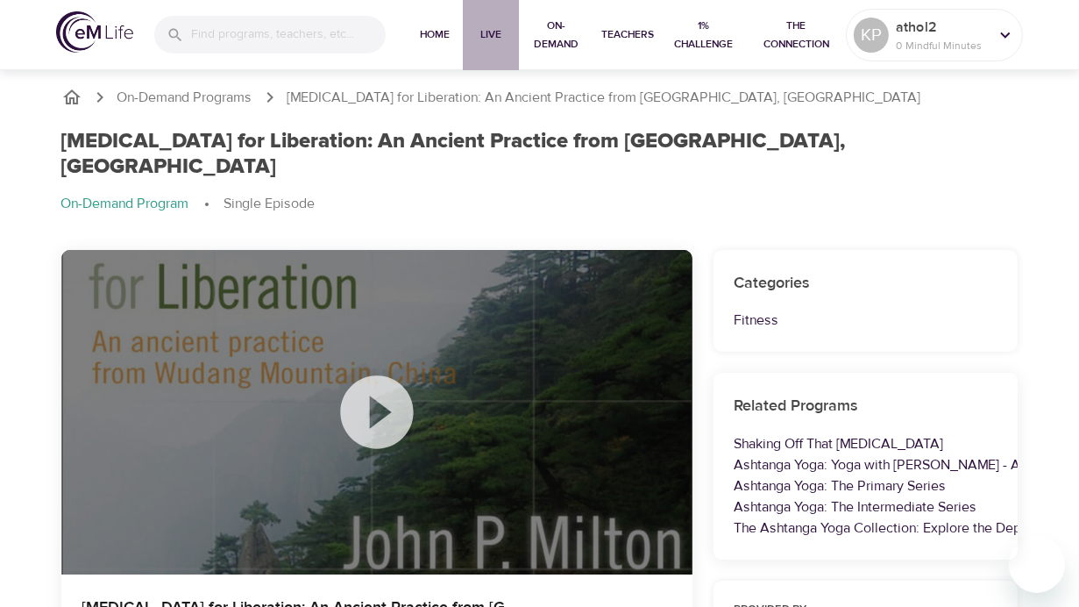
click at [493, 34] on span "Live" at bounding box center [491, 34] width 42 height 18
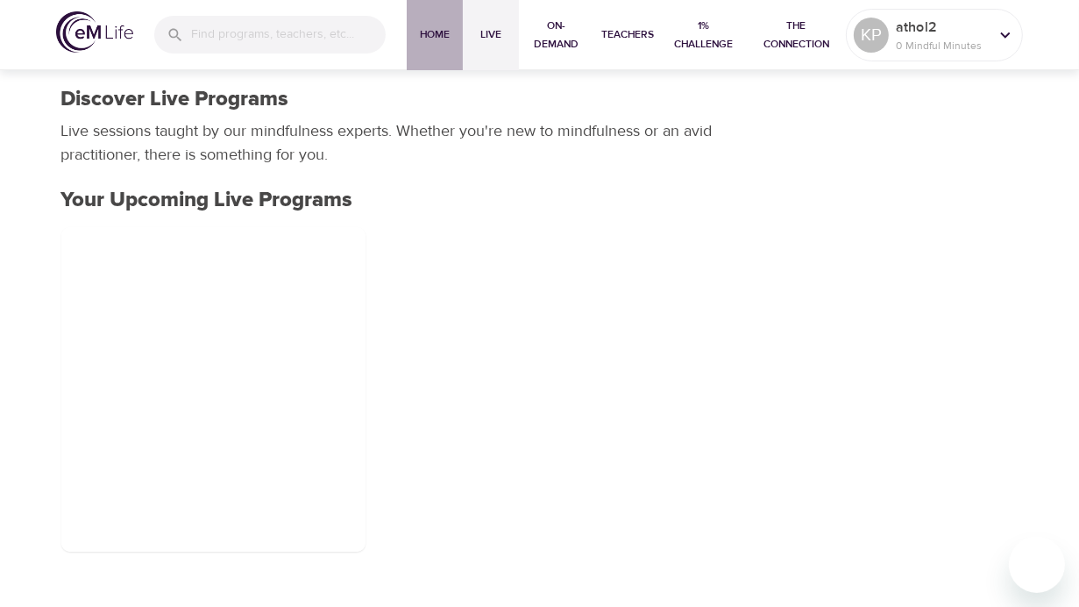
click at [438, 39] on span "Home" at bounding box center [435, 34] width 42 height 18
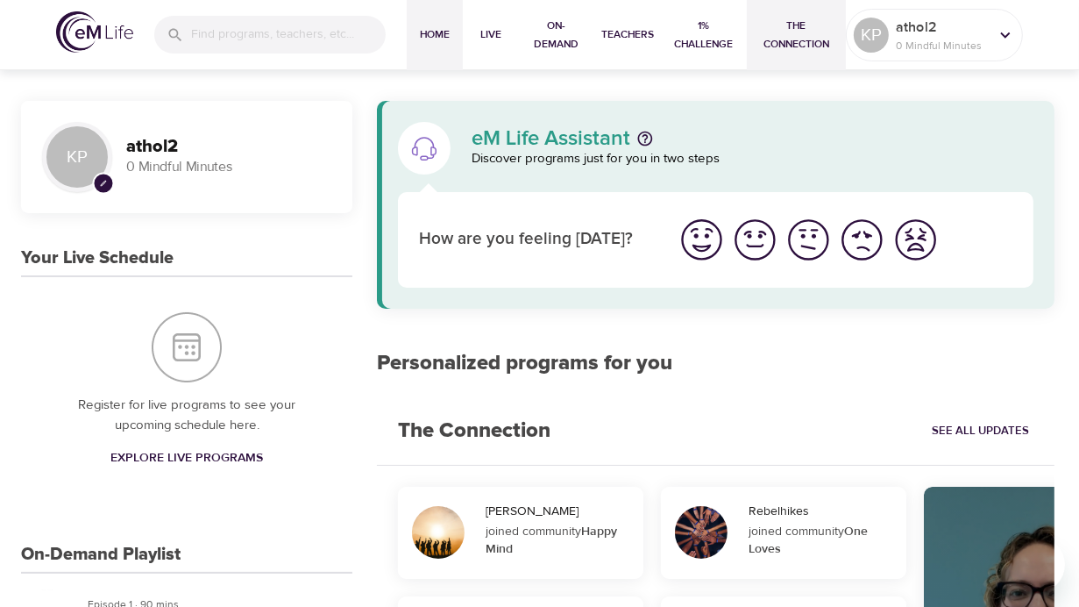
click at [786, 48] on span "The Connection" at bounding box center [796, 35] width 85 height 37
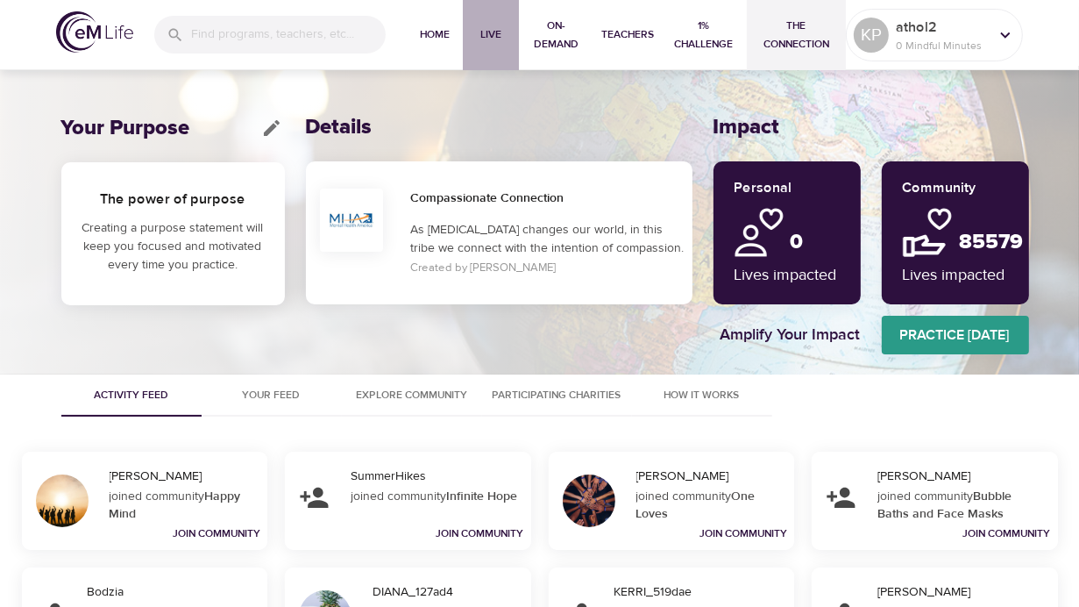
click at [495, 38] on span "Live" at bounding box center [491, 34] width 42 height 18
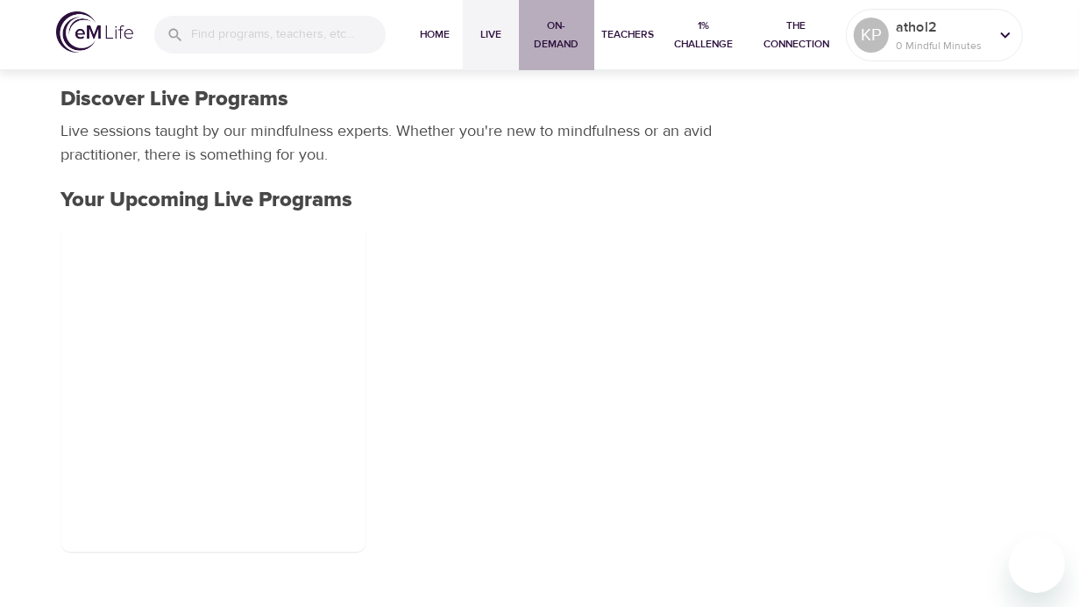
click at [544, 50] on span "On-Demand" at bounding box center [556, 35] width 61 height 37
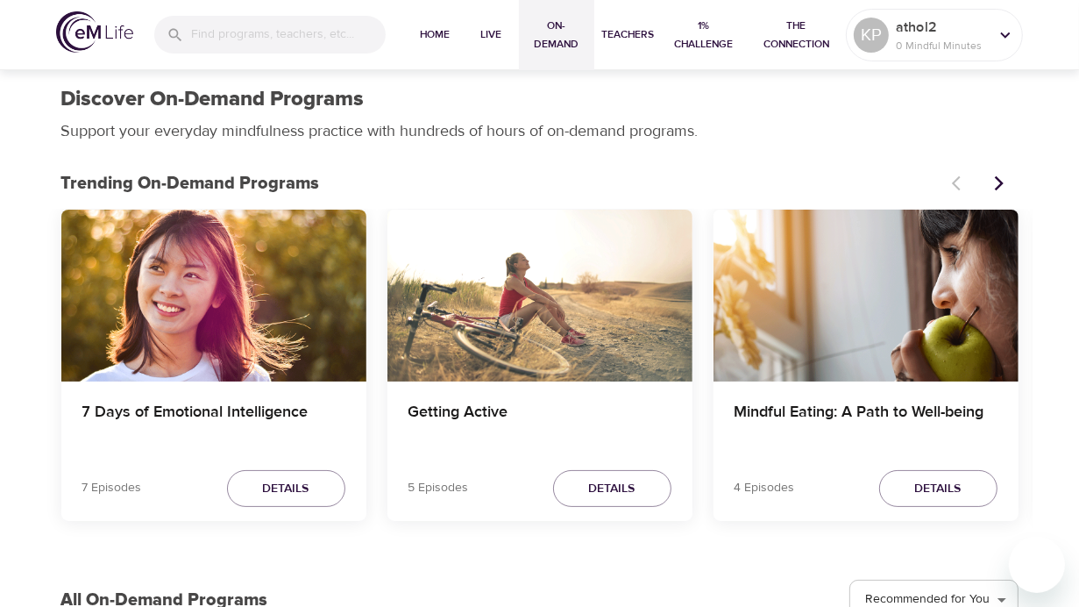
click at [701, 171] on p "Trending On-Demand Programs" at bounding box center [501, 183] width 880 height 26
click at [999, 186] on icon "Next items" at bounding box center [998, 182] width 9 height 15
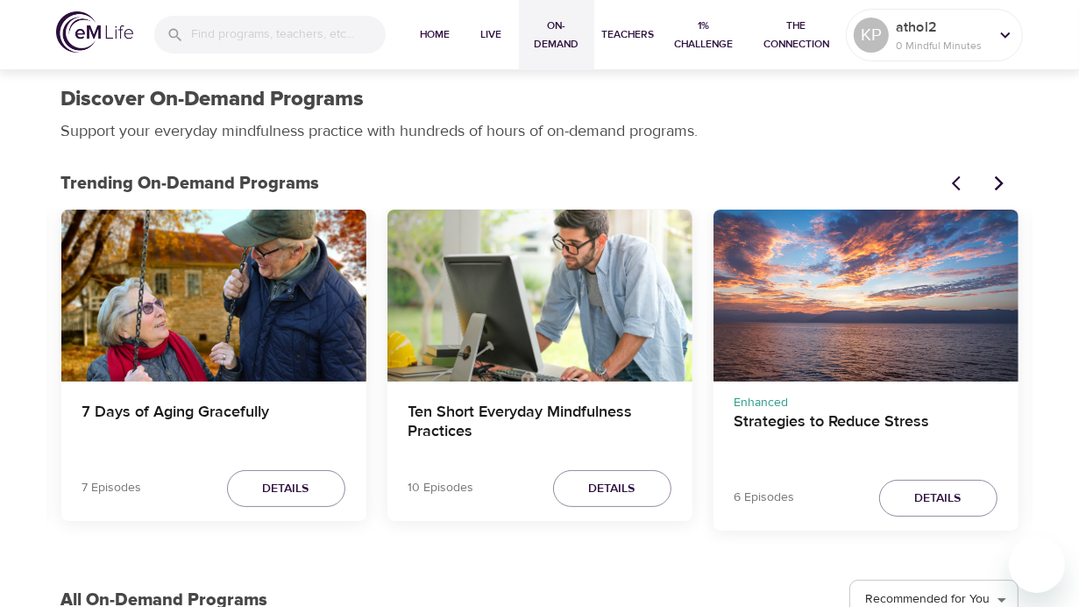
click at [999, 186] on icon "Next items" at bounding box center [998, 182] width 9 height 15
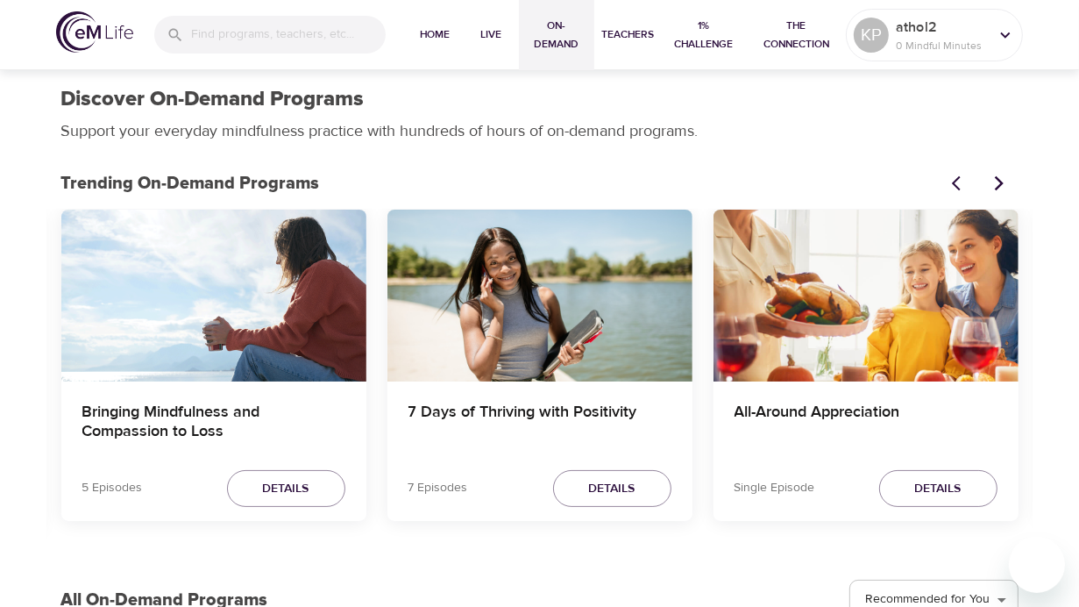
click at [999, 186] on icon "Next items" at bounding box center [998, 182] width 9 height 15
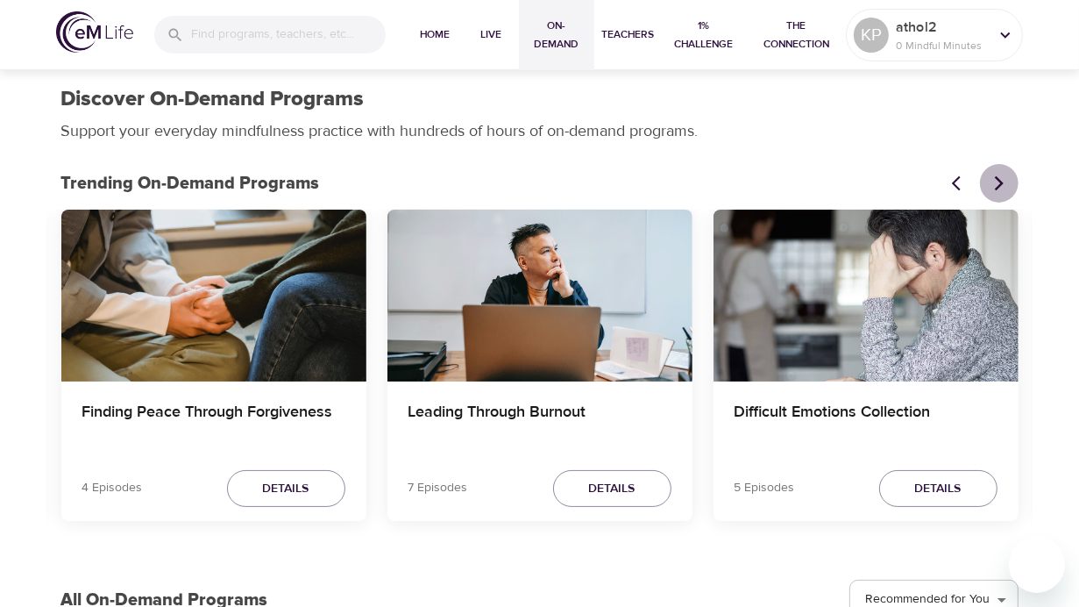
click at [999, 186] on icon "Next items" at bounding box center [998, 182] width 9 height 15
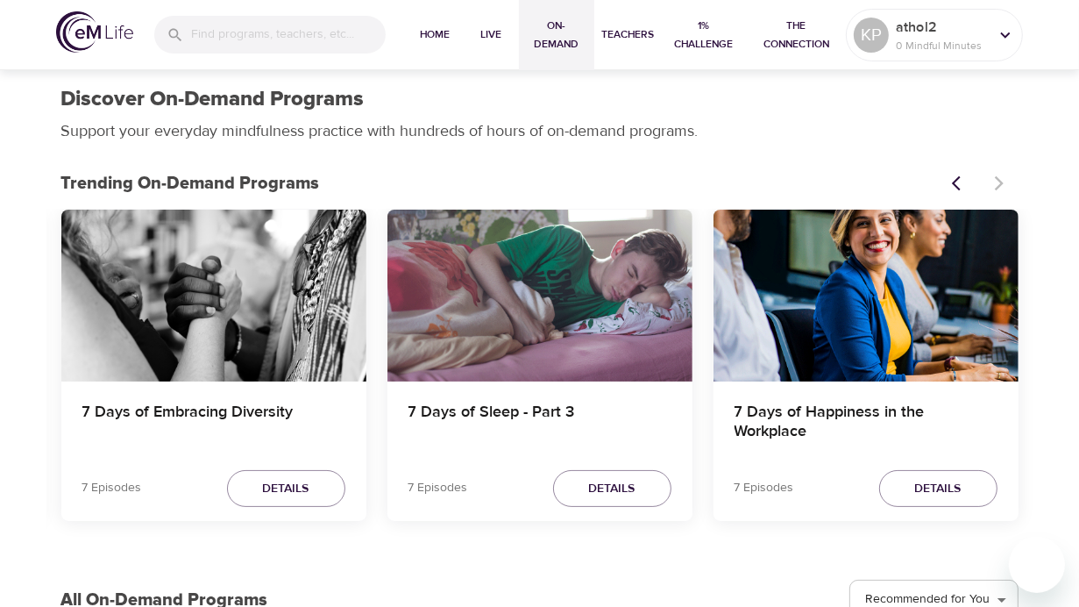
click at [999, 186] on div at bounding box center [980, 183] width 77 height 39
click at [438, 27] on span "Home" at bounding box center [435, 34] width 42 height 18
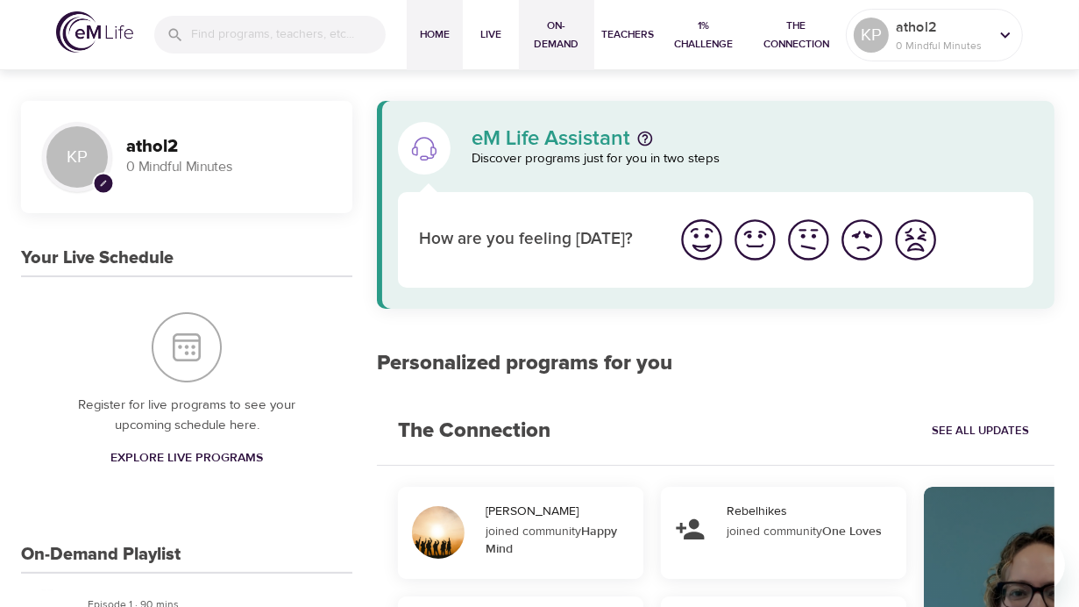
click at [548, 25] on span "On-Demand" at bounding box center [556, 35] width 61 height 37
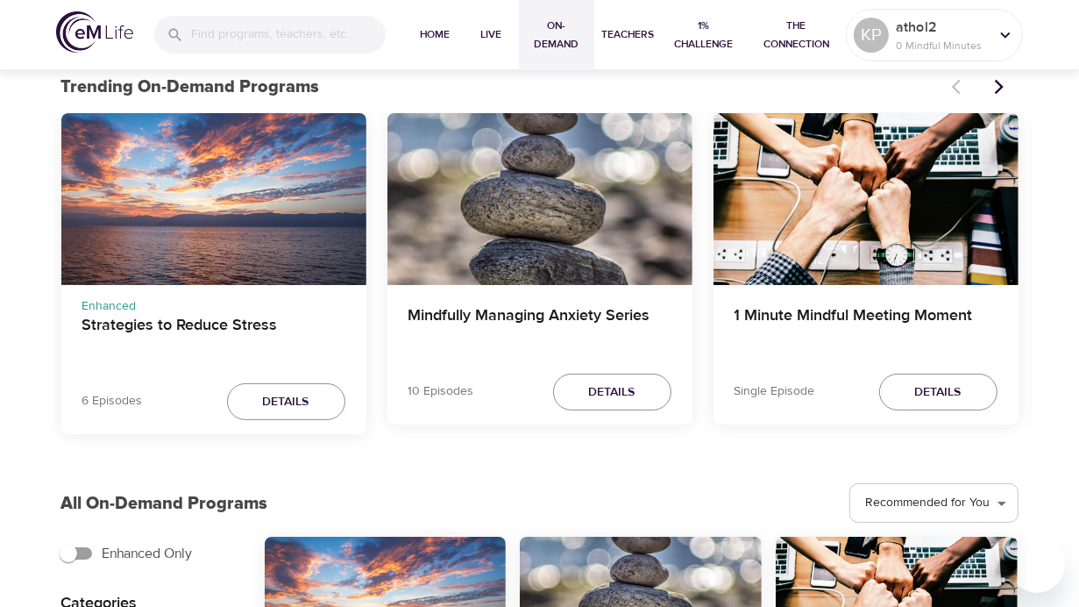
scroll to position [88, 0]
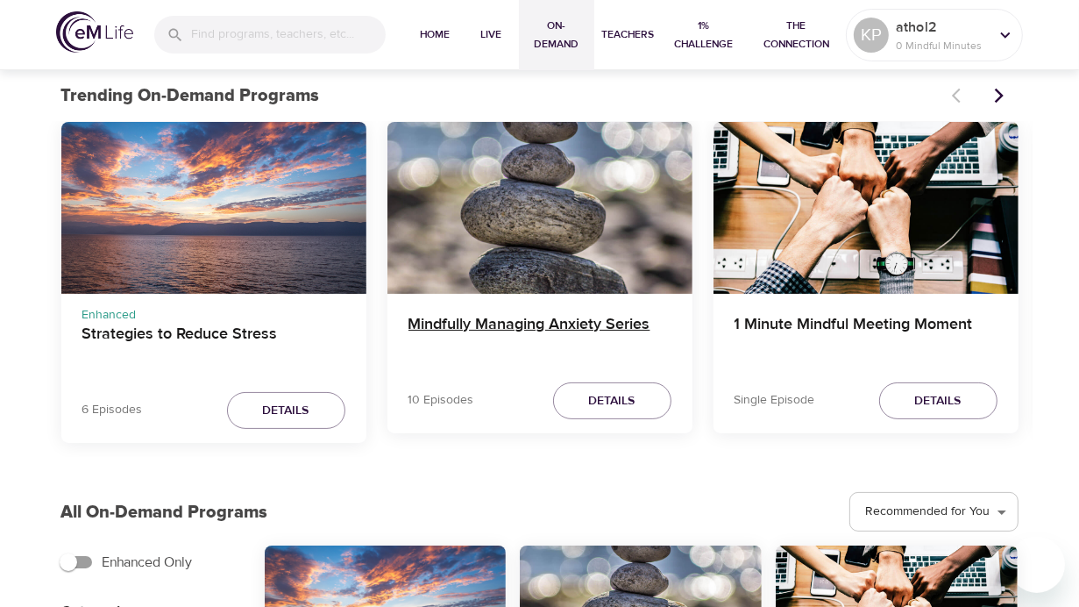
click at [459, 318] on h4 "Mindfully Managing Anxiety Series" at bounding box center [540, 336] width 263 height 42
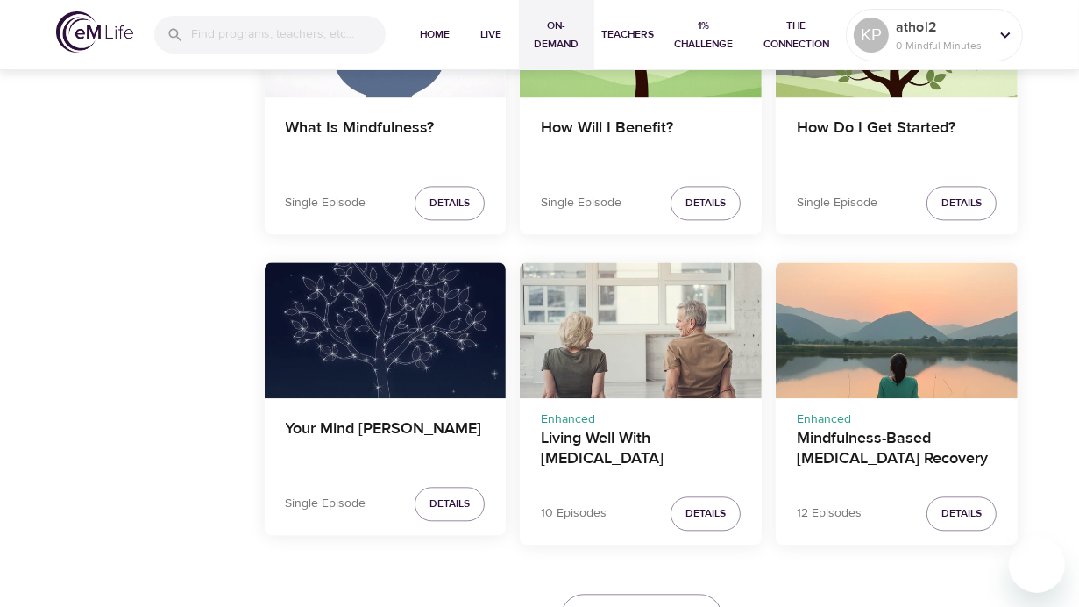
scroll to position [3233, 0]
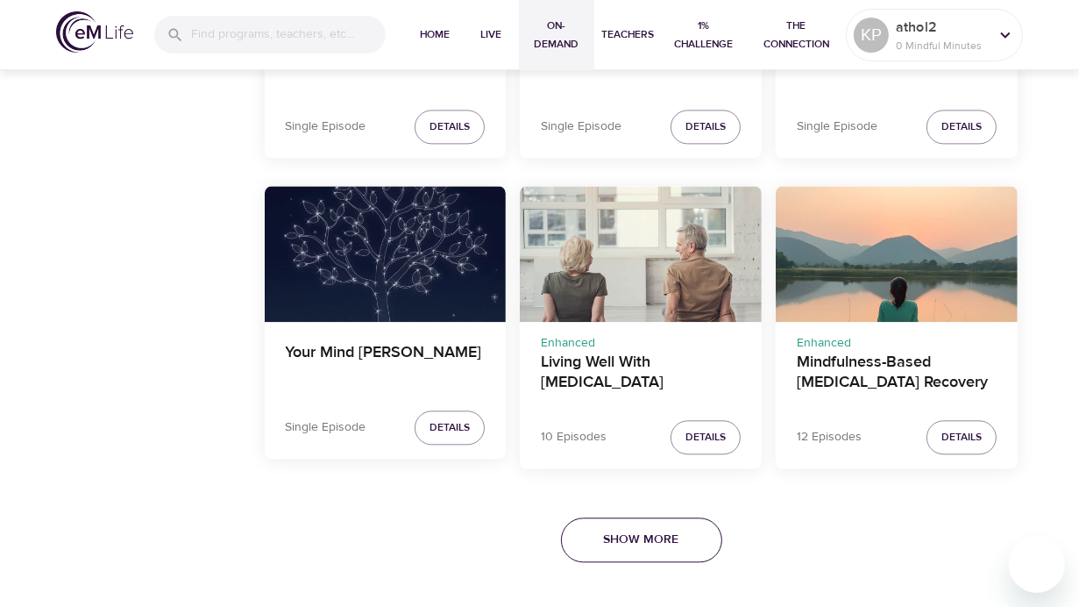
click at [644, 552] on button "Show More" at bounding box center [641, 539] width 161 height 45
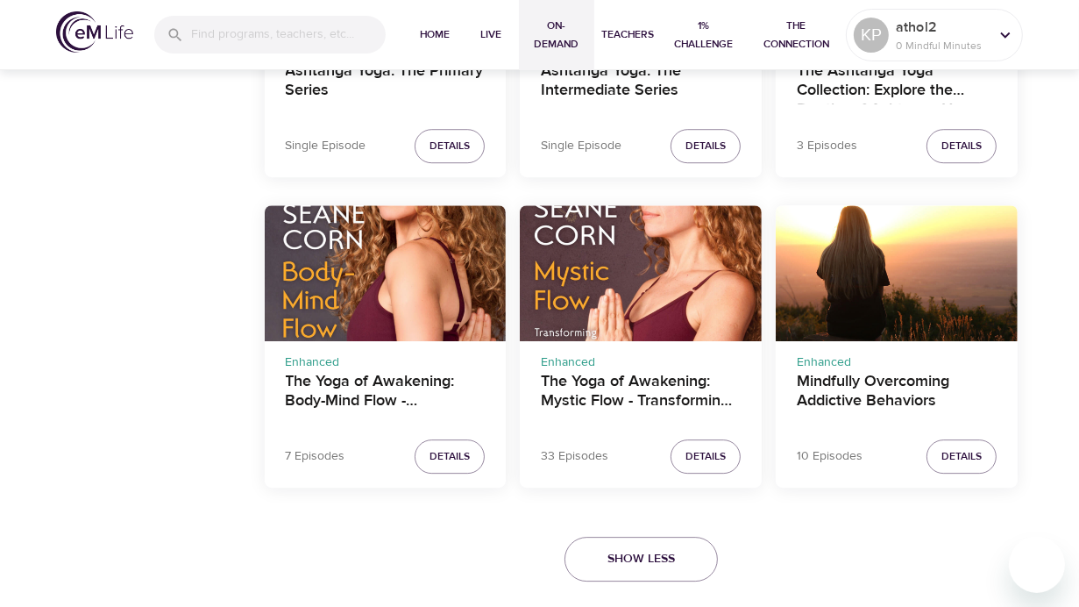
scroll to position [4164, 0]
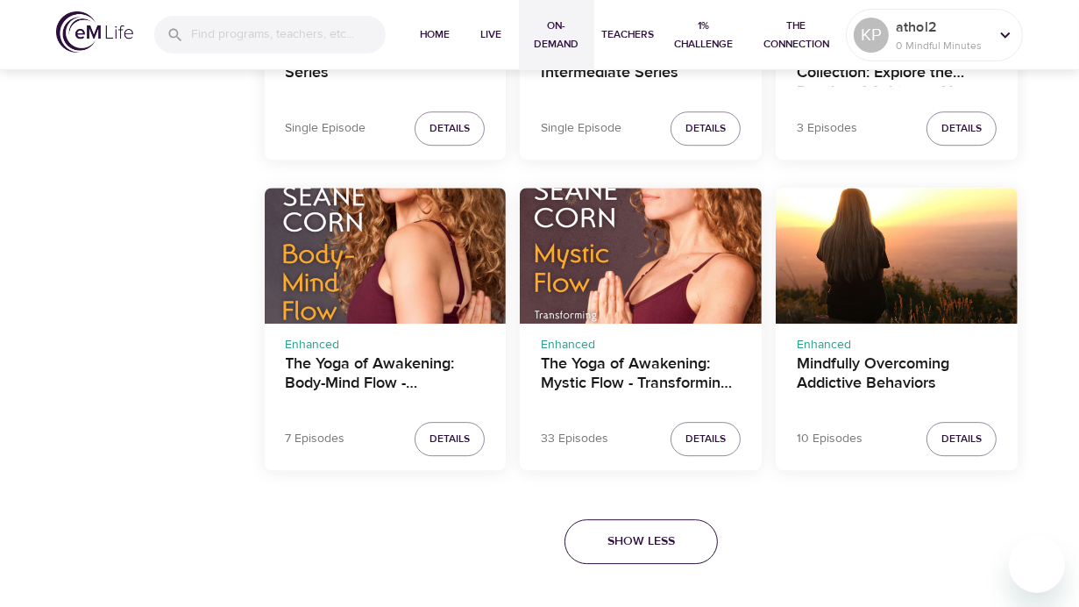
click at [656, 544] on span "Show Less" at bounding box center [642, 542] width 68 height 22
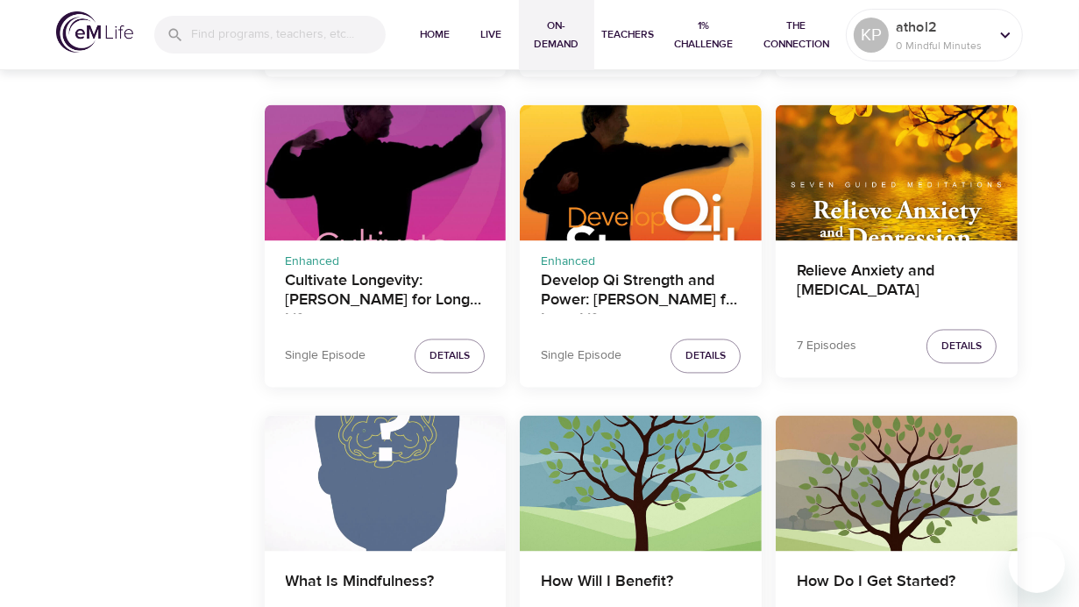
scroll to position [2707, 0]
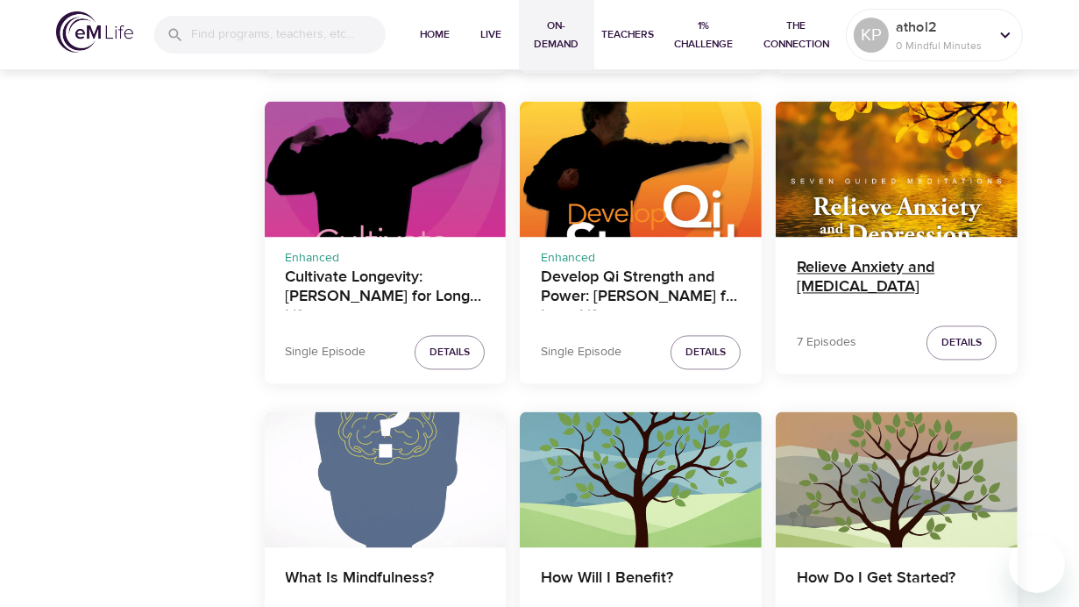
click at [856, 268] on h4 "Relieve Anxiety and Depression" at bounding box center [897, 279] width 200 height 42
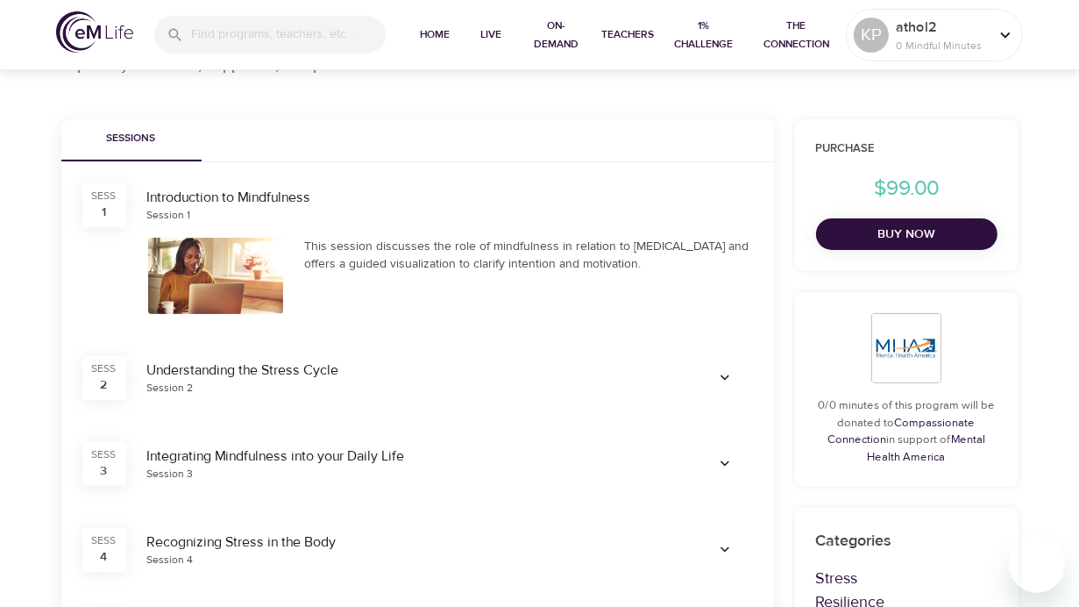
scroll to position [263, 0]
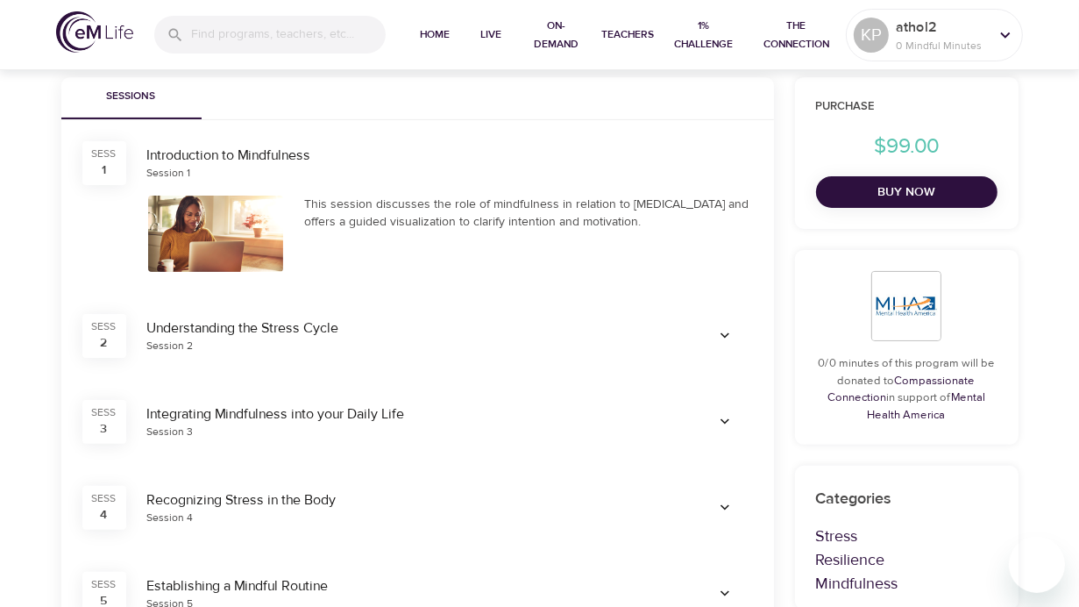
click at [726, 334] on icon "button" at bounding box center [725, 336] width 18 height 18
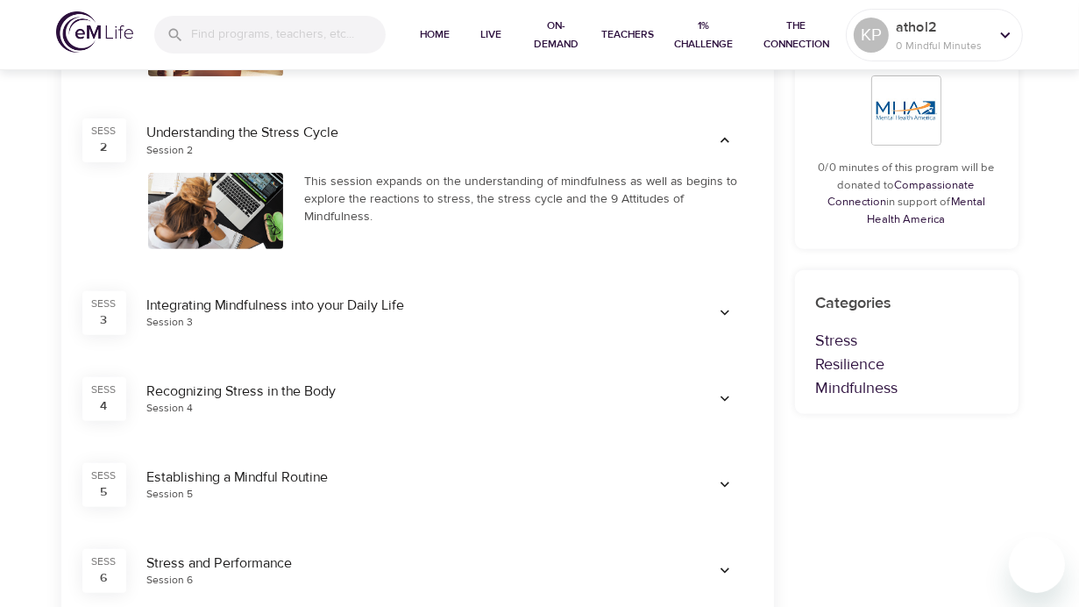
scroll to position [526, 0]
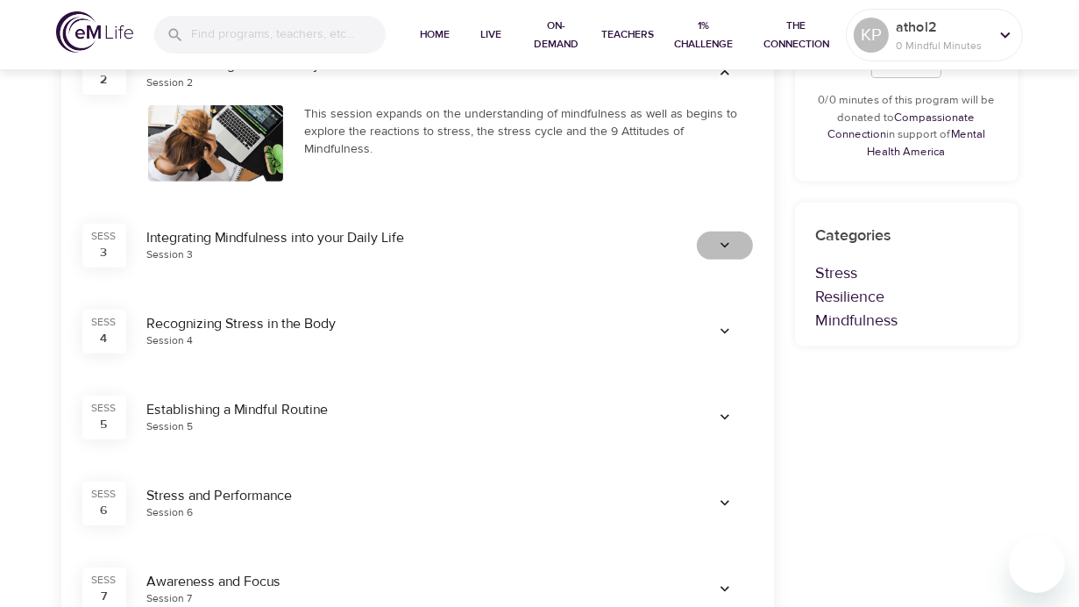
click at [723, 247] on icon "button" at bounding box center [725, 246] width 18 height 18
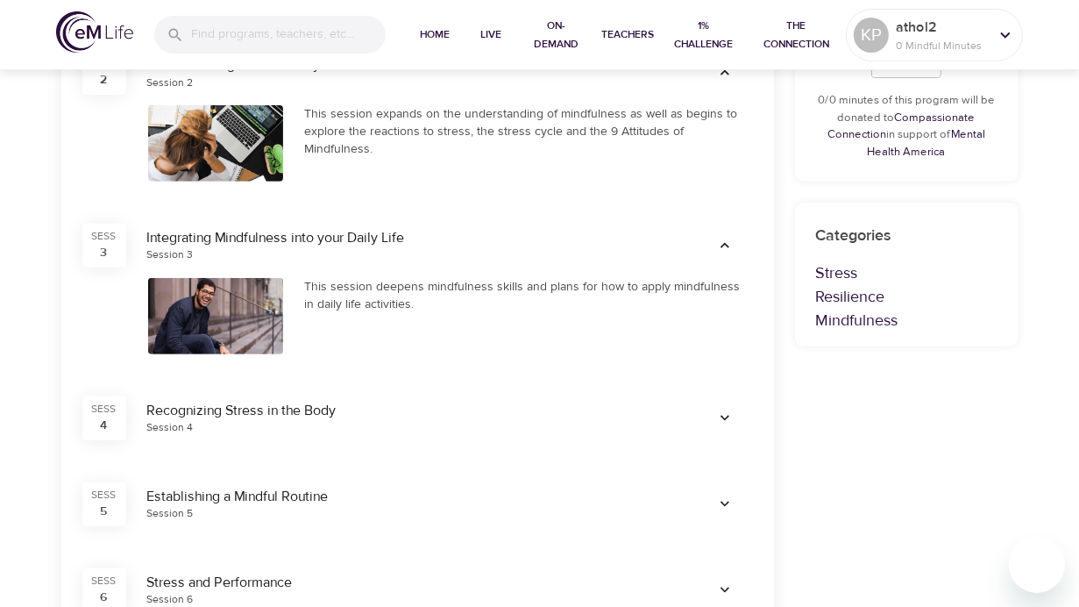
click at [724, 410] on icon "button" at bounding box center [725, 419] width 18 height 18
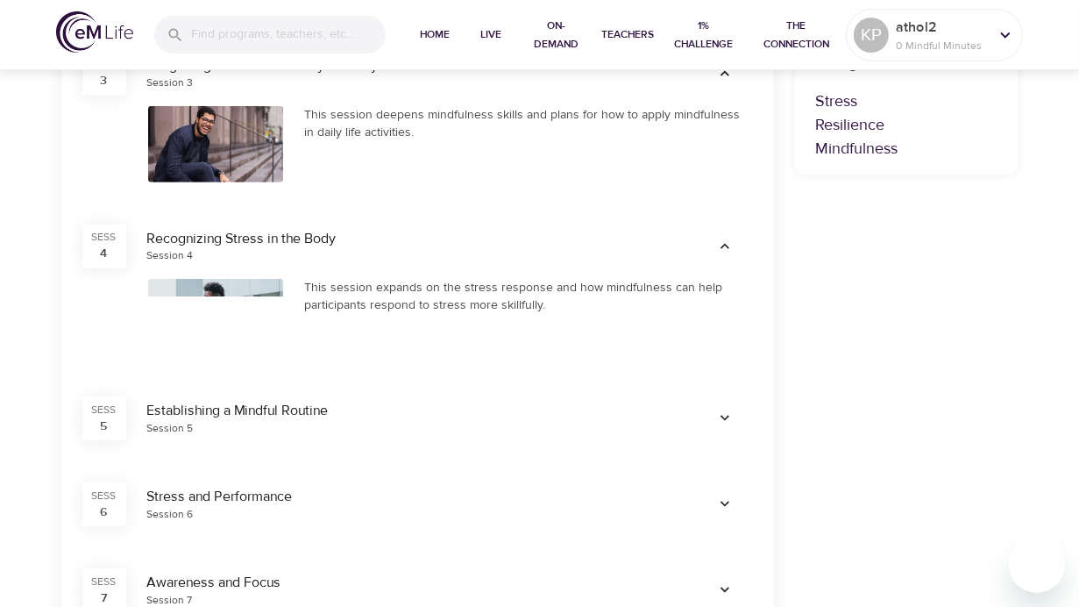
scroll to position [789, 0]
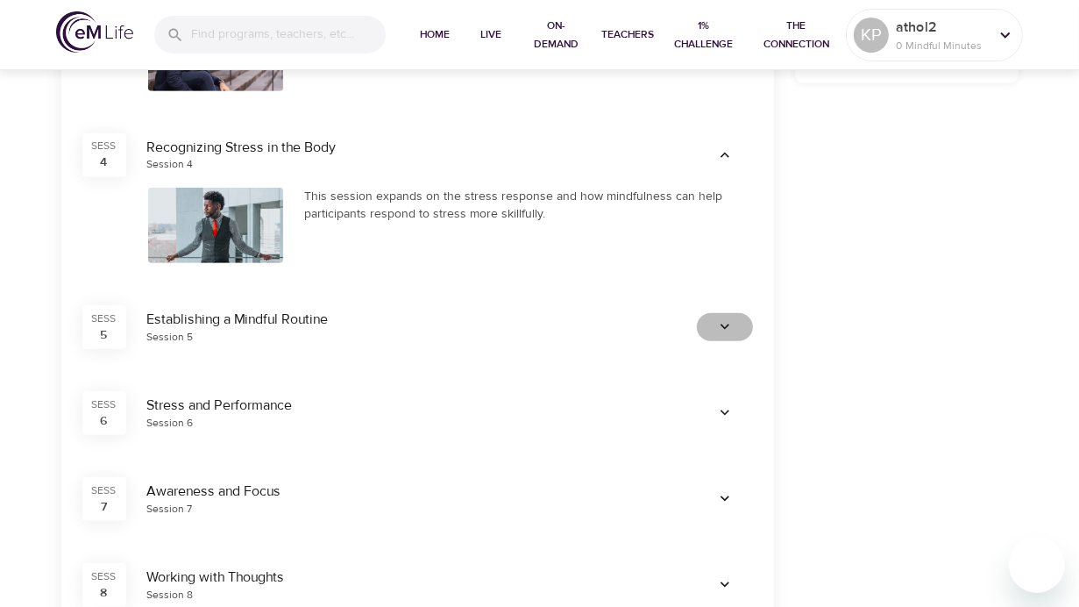
click at [716, 327] on icon "button" at bounding box center [725, 327] width 18 height 18
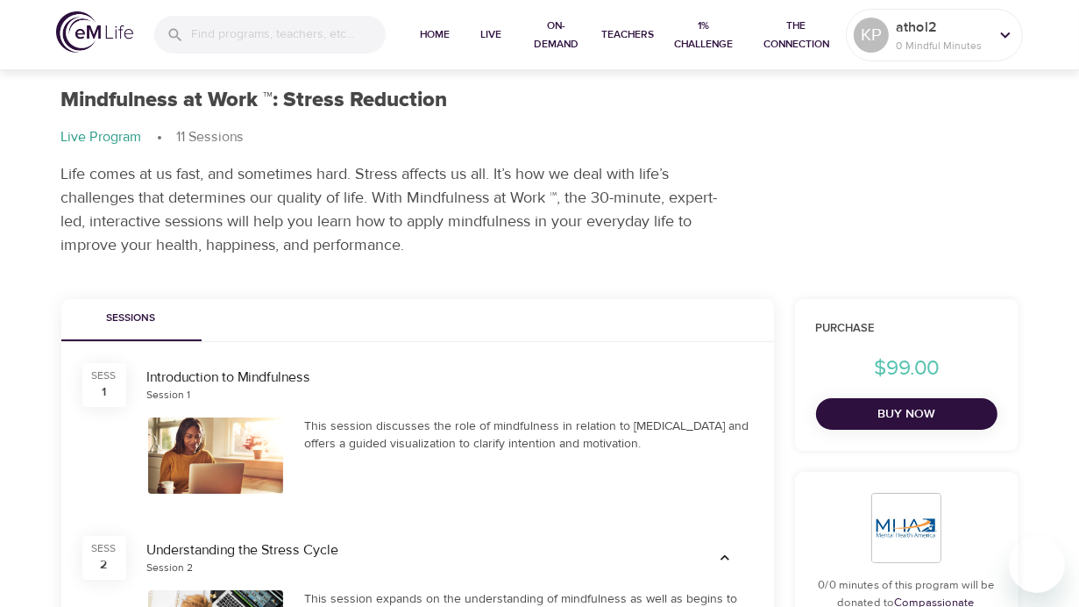
scroll to position [0, 0]
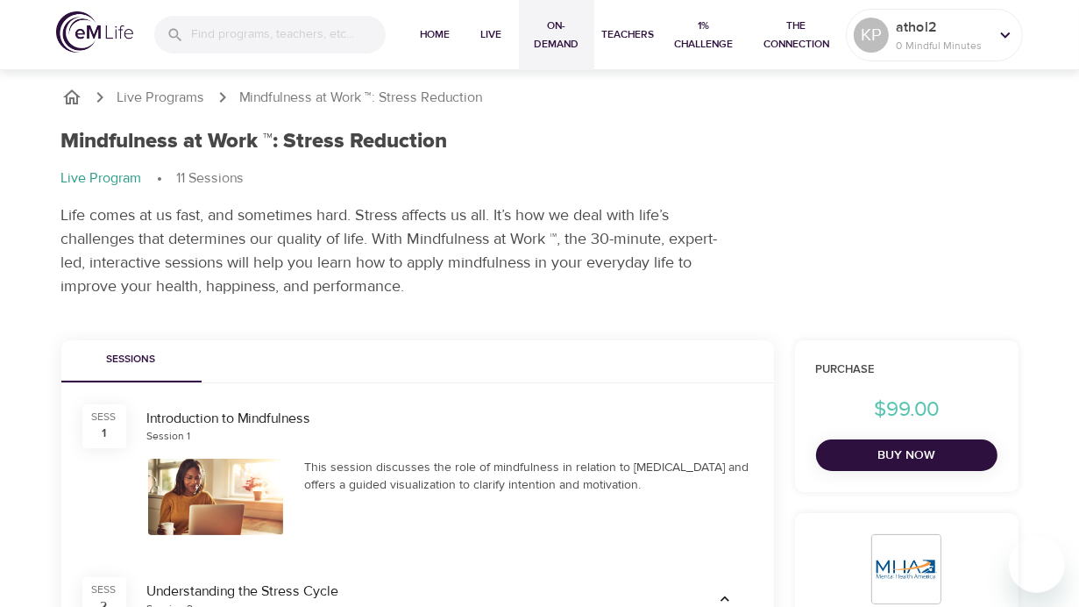
click at [551, 45] on span "On-Demand" at bounding box center [556, 35] width 61 height 37
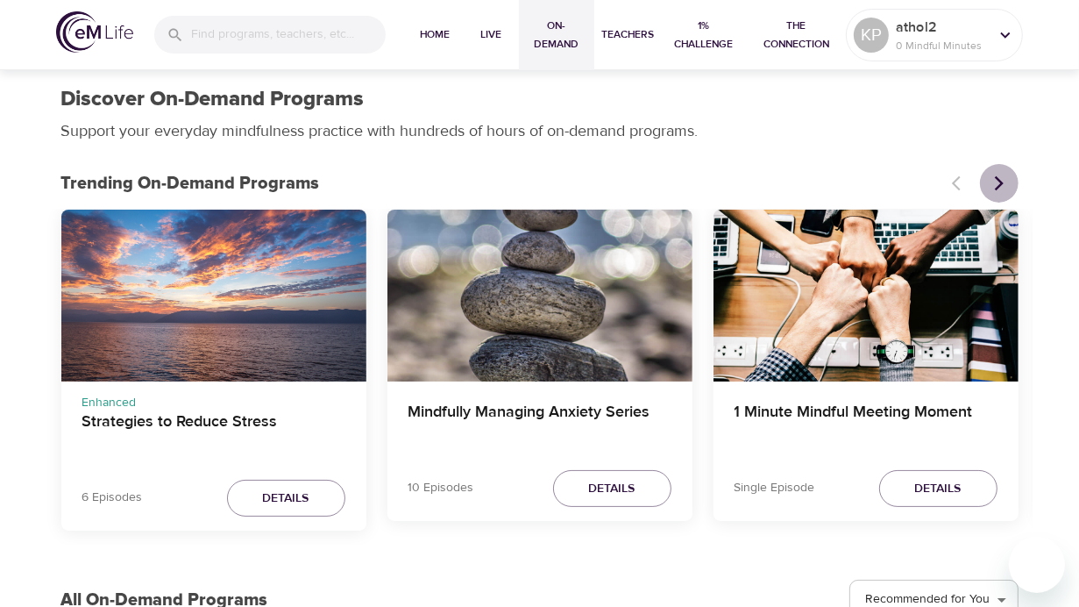
click at [1000, 180] on icon "Next items" at bounding box center [998, 182] width 9 height 15
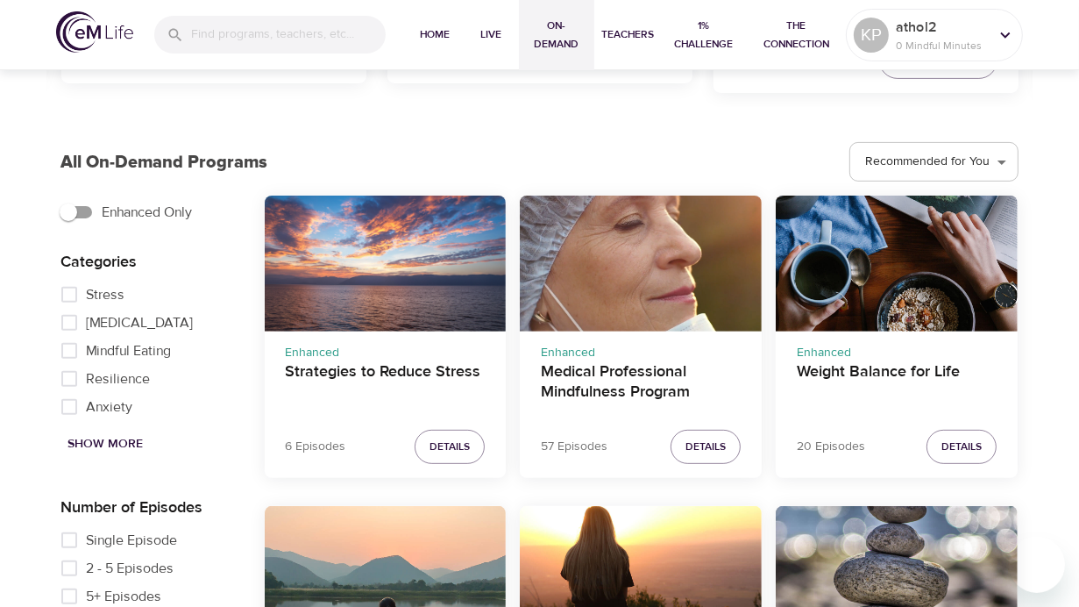
scroll to position [351, 0]
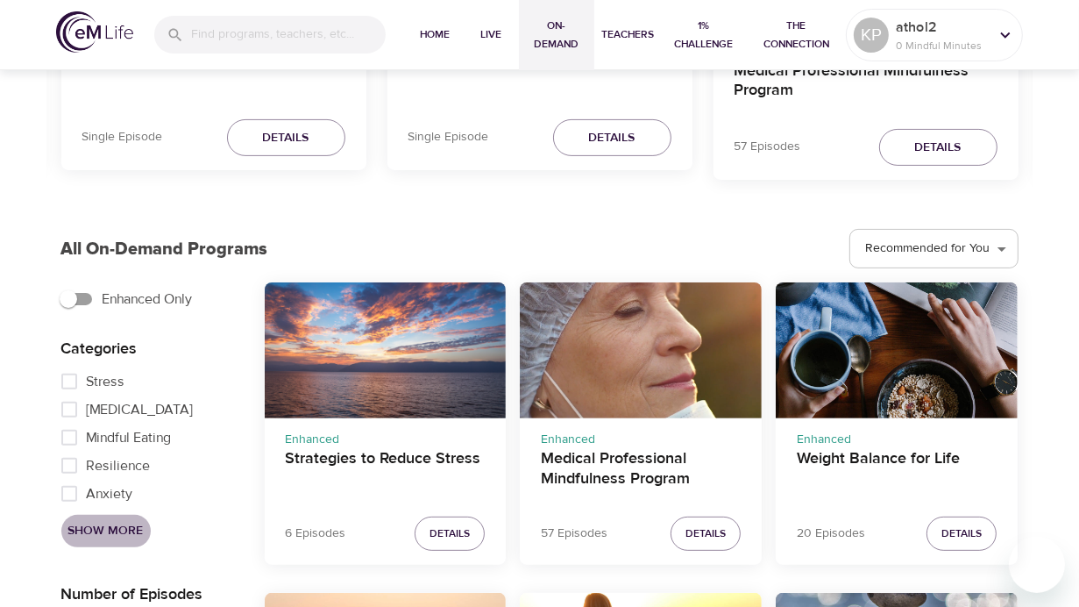
click at [110, 533] on span "Show More" at bounding box center [105, 531] width 75 height 22
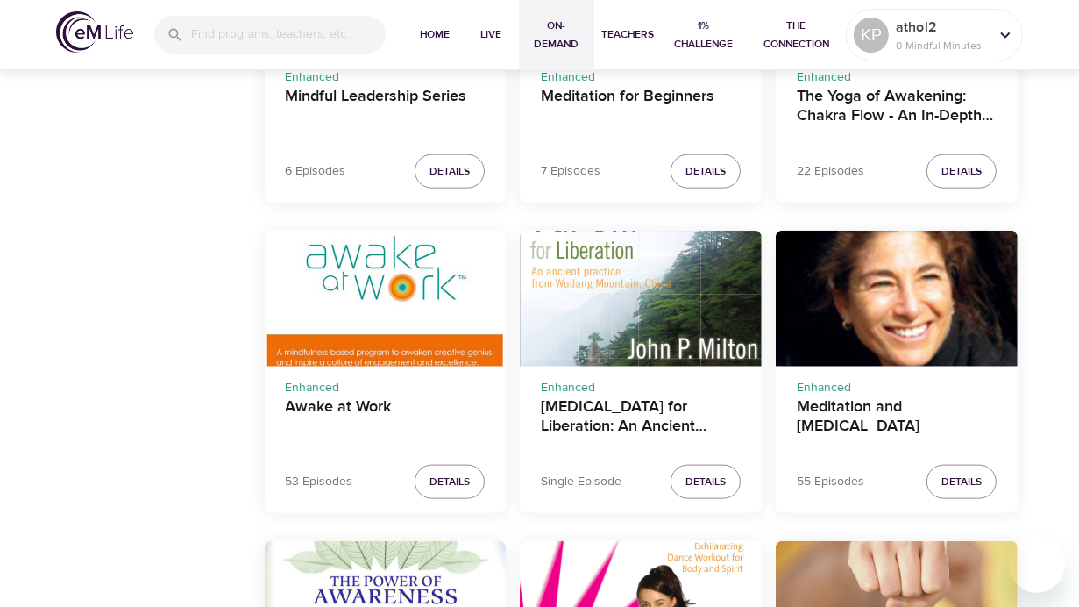
scroll to position [1666, 0]
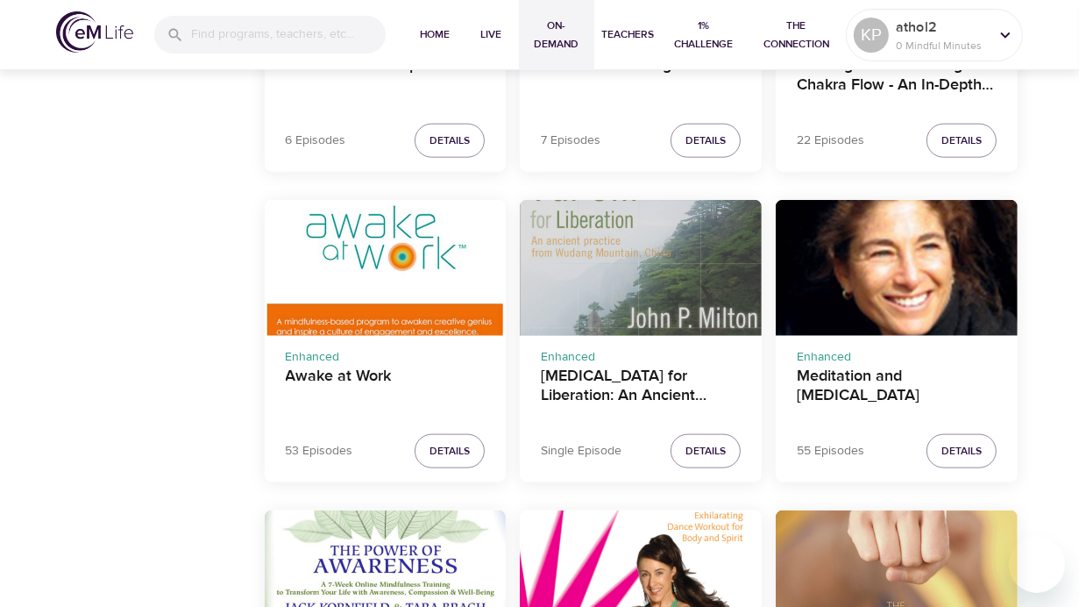
click at [623, 289] on div "T'ai Chi for Liberation: An Ancient Practice from Wudang Mountain, China" at bounding box center [641, 268] width 242 height 136
